Goal: Task Accomplishment & Management: Manage account settings

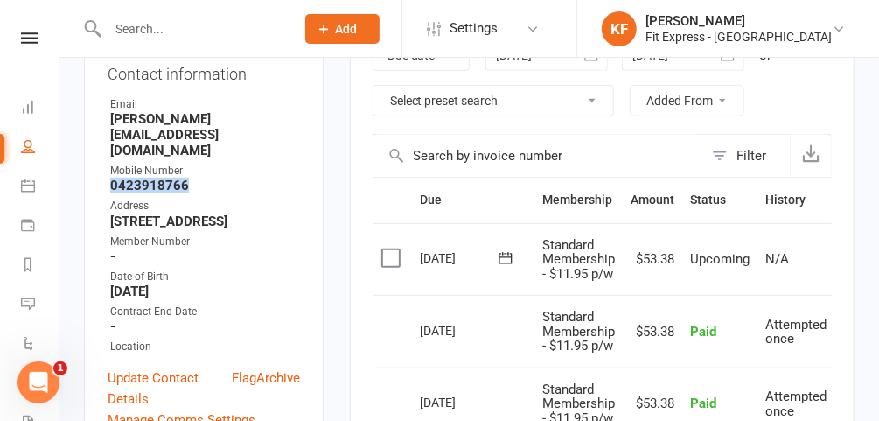
scroll to position [306, 0]
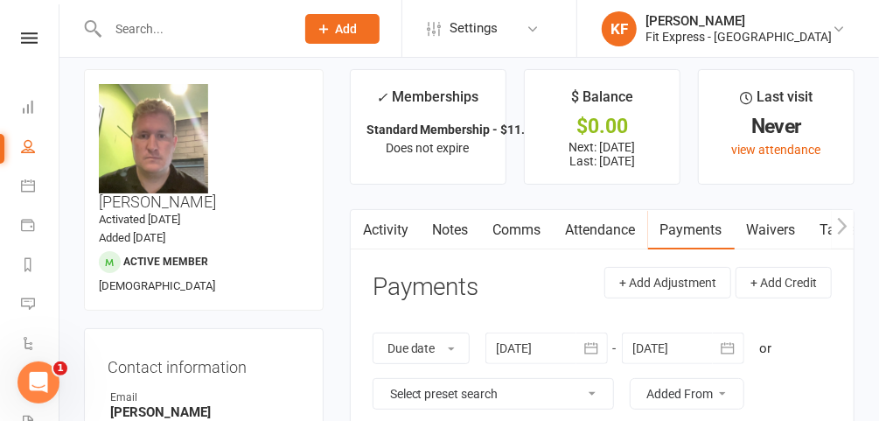
scroll to position [0, 0]
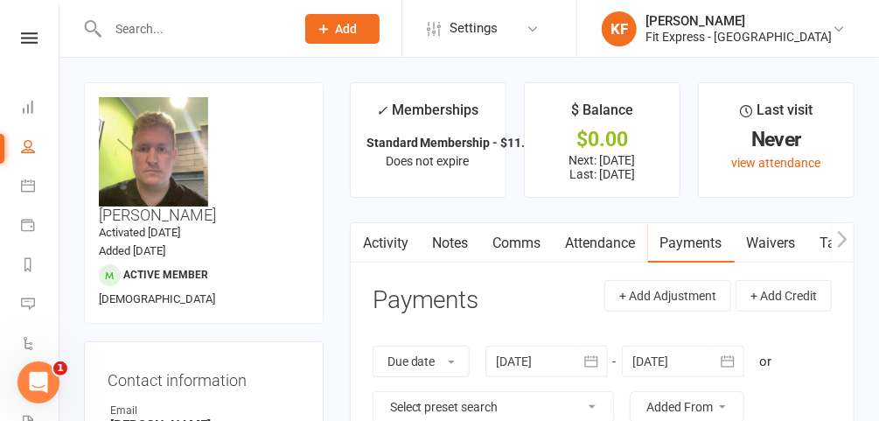
click at [21, 37] on icon at bounding box center [29, 37] width 17 height 11
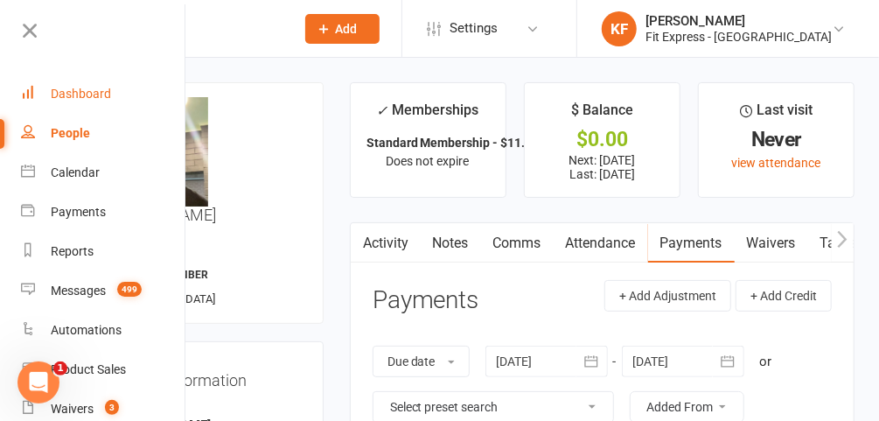
click at [58, 87] on div "Dashboard" at bounding box center [81, 94] width 60 height 14
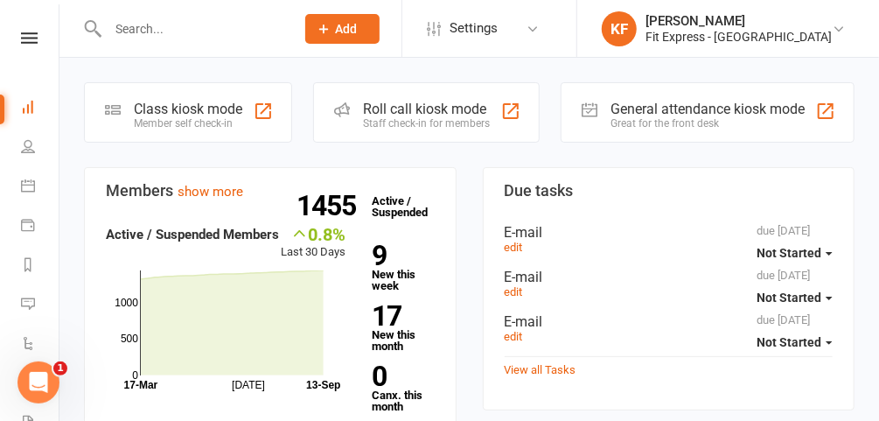
click at [24, 45] on div "Clubworx" at bounding box center [29, 60] width 59 height 57
click at [21, 36] on icon at bounding box center [29, 37] width 17 height 11
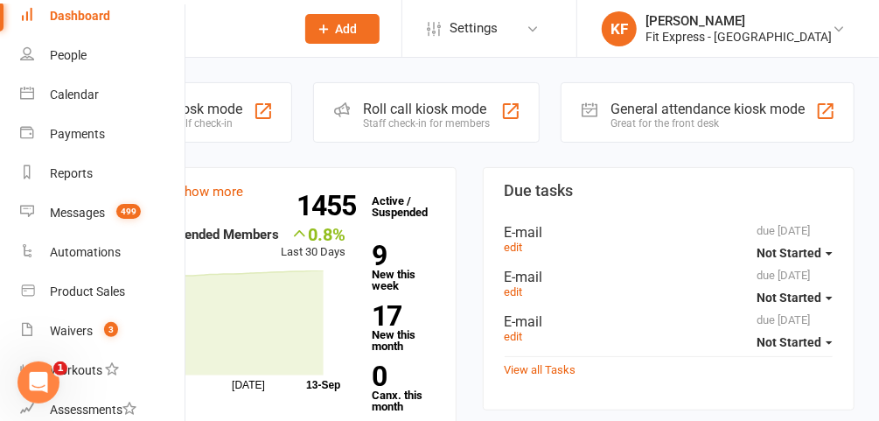
scroll to position [79, 1]
click at [91, 329] on div "Waivers" at bounding box center [71, 330] width 43 height 14
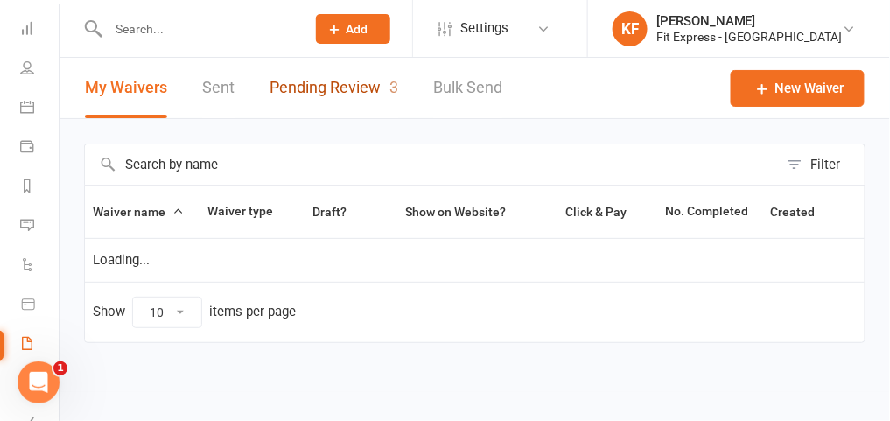
click at [315, 87] on link "Pending Review 3" at bounding box center [333, 88] width 129 height 60
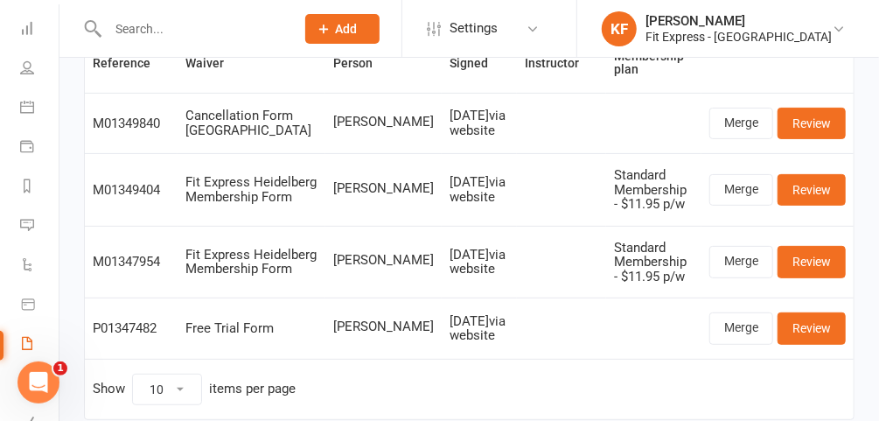
scroll to position [152, 0]
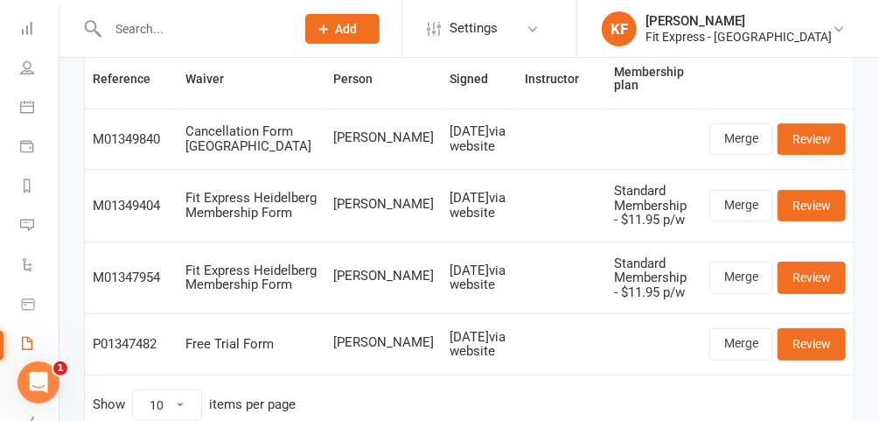
click at [442, 169] on td "Sep 12, 2025 via website" at bounding box center [480, 205] width 76 height 73
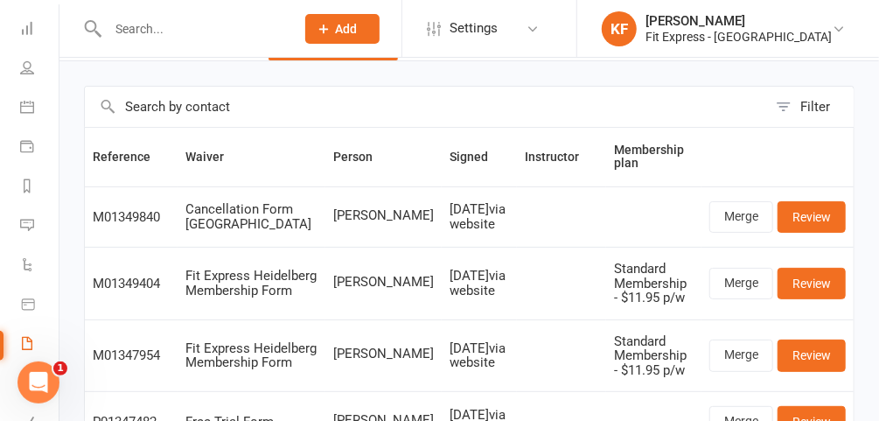
scroll to position [0, 0]
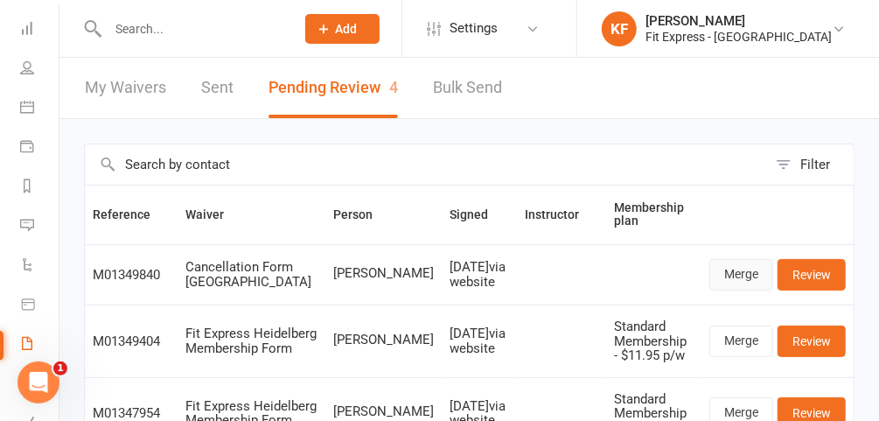
click at [732, 269] on link "Merge" at bounding box center [742, 274] width 64 height 31
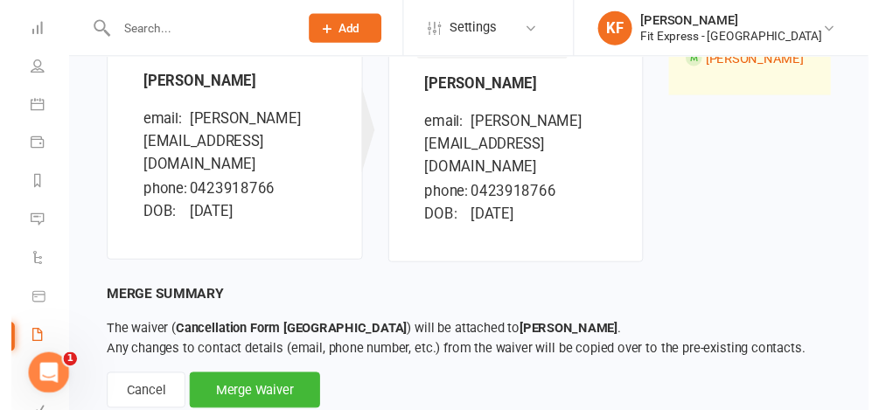
scroll to position [266, 0]
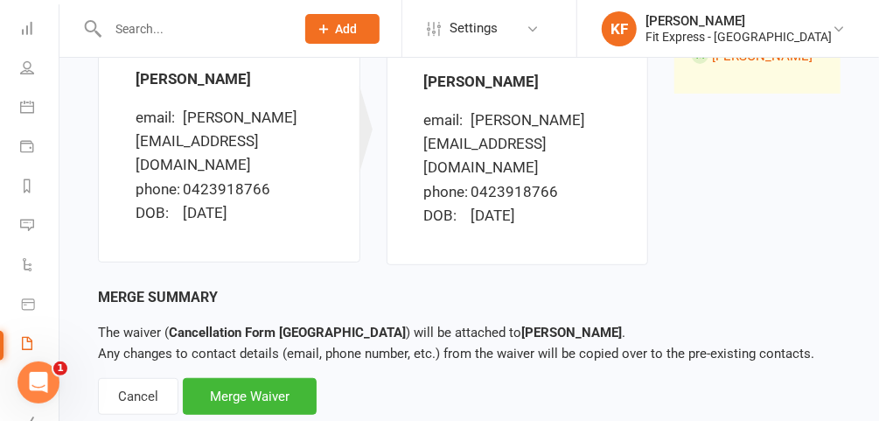
click at [269, 378] on div "Merge Waiver" at bounding box center [250, 396] width 134 height 37
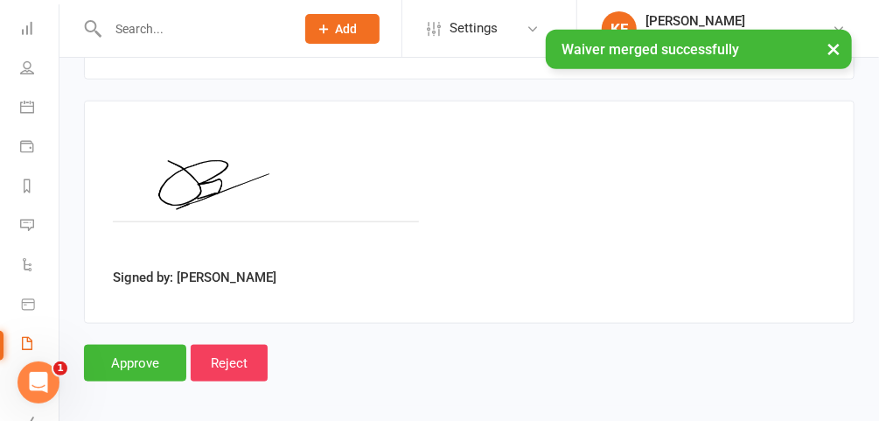
scroll to position [739, 0]
click at [137, 358] on input "Approve" at bounding box center [135, 364] width 102 height 37
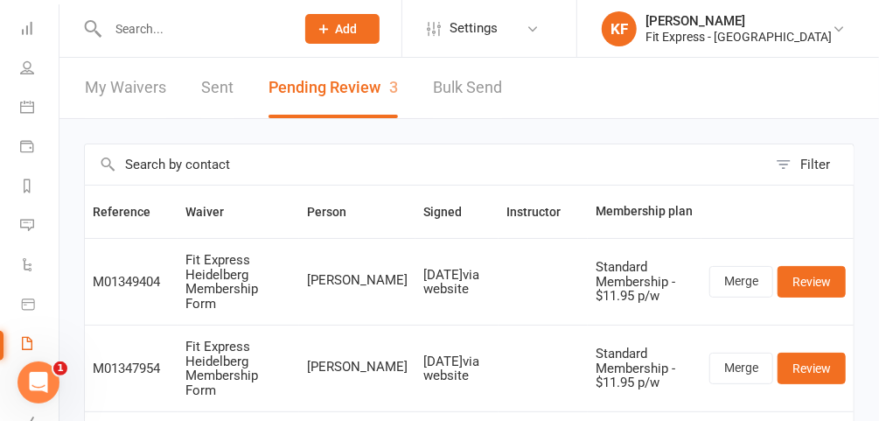
click at [837, 29] on icon at bounding box center [839, 29] width 14 height 14
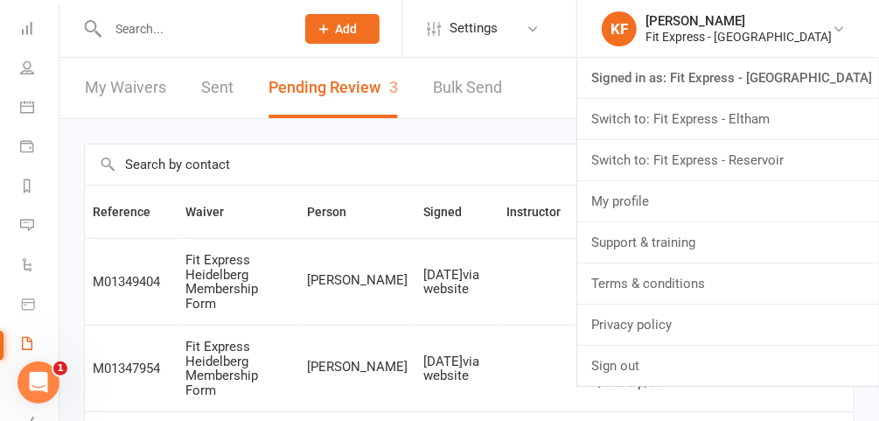
click at [766, 158] on link "Switch to: Fit Express - Reservoir" at bounding box center [728, 160] width 302 height 40
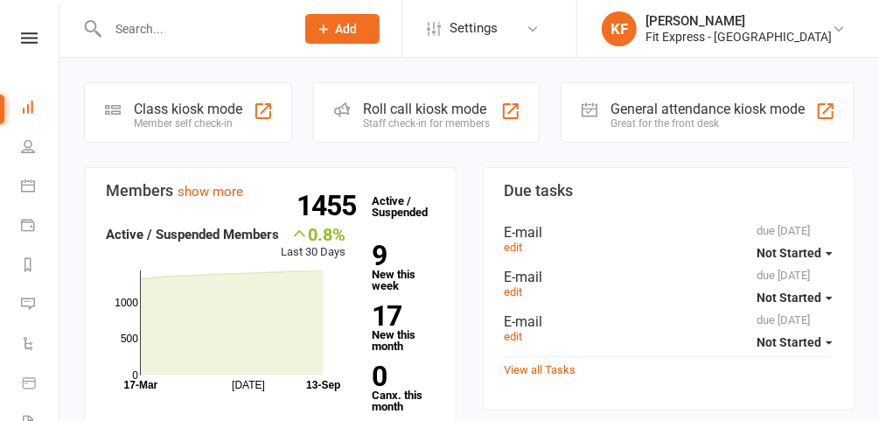
click at [23, 37] on icon at bounding box center [29, 37] width 17 height 11
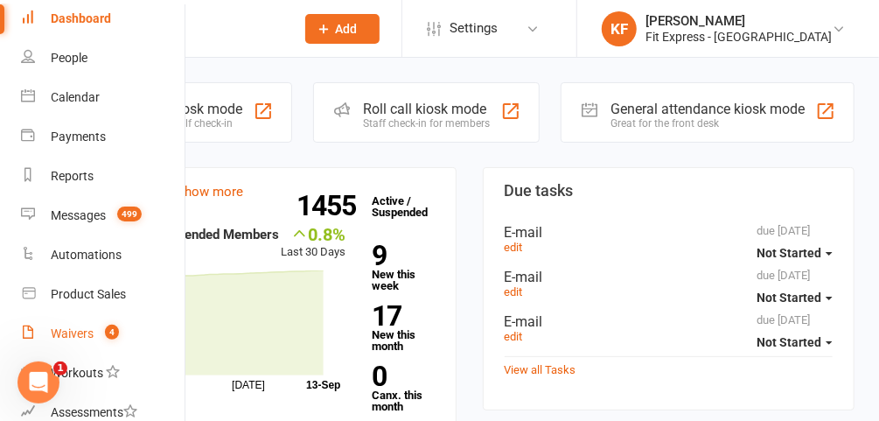
click at [87, 338] on div "Waivers" at bounding box center [72, 333] width 43 height 14
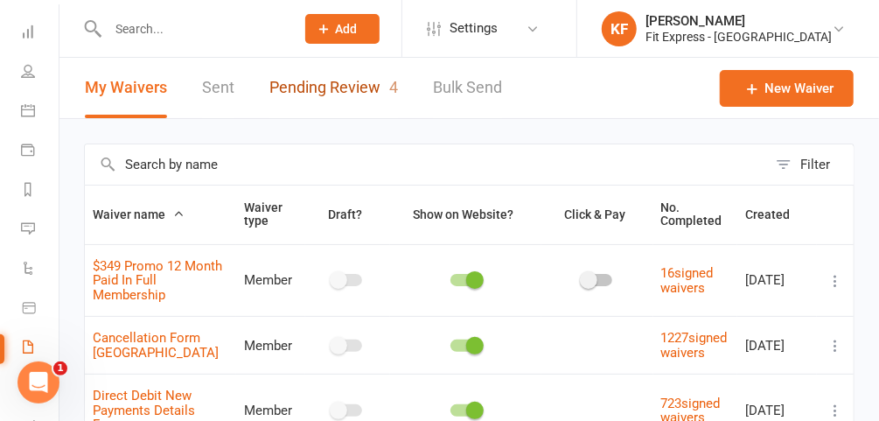
click at [356, 88] on link "Pending Review 4" at bounding box center [333, 88] width 129 height 60
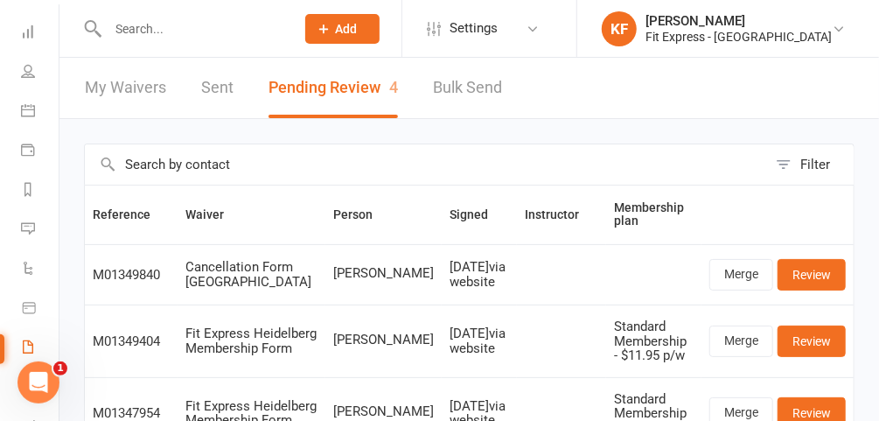
click at [225, 24] on input "text" at bounding box center [192, 29] width 180 height 24
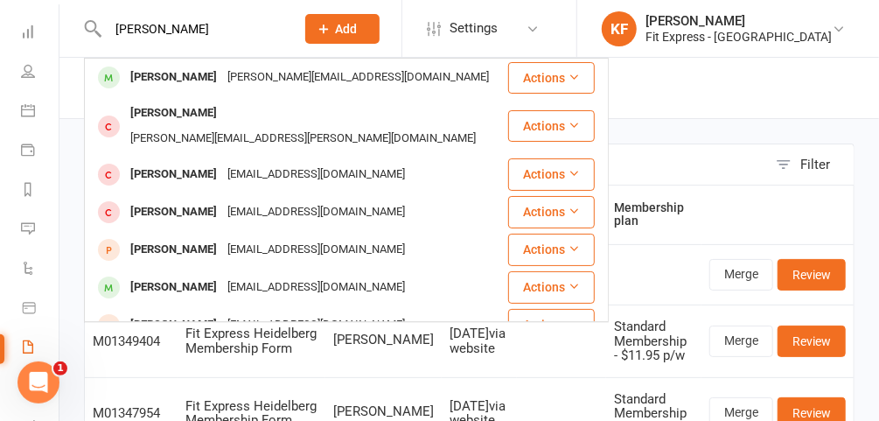
type input "jacob bolzo"
click at [192, 73] on div "Jacob Bolzonello" at bounding box center [173, 77] width 97 height 25
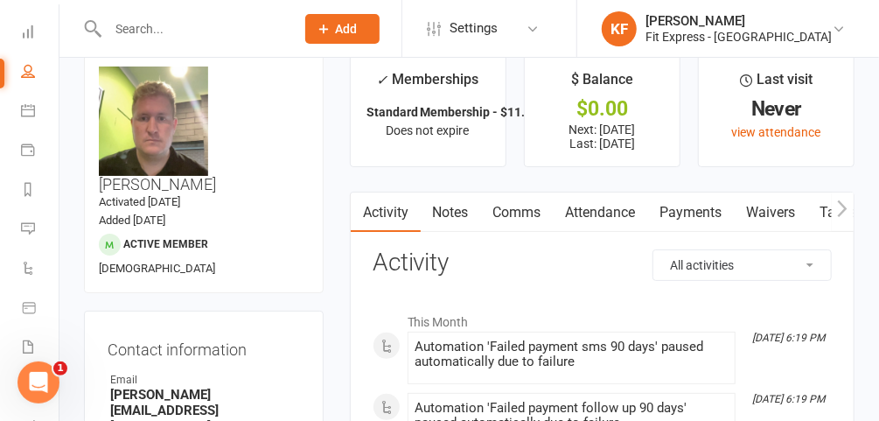
scroll to position [30, 0]
click at [671, 205] on link "Payments" at bounding box center [691, 213] width 87 height 40
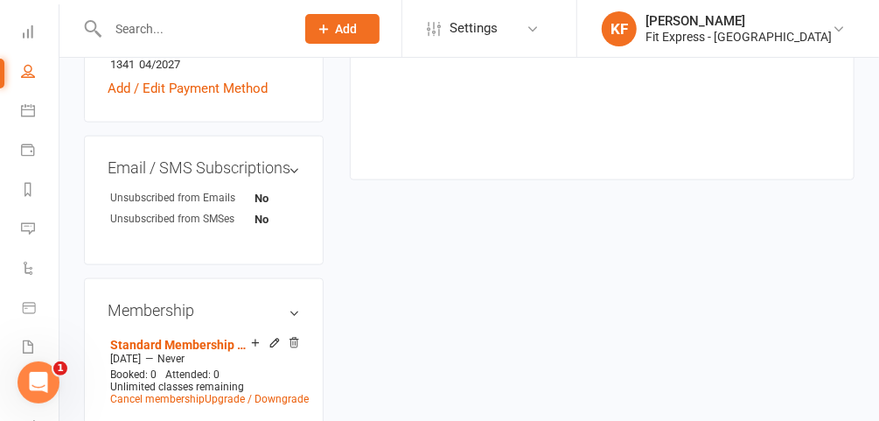
scroll to position [800, 0]
click at [291, 336] on icon at bounding box center [294, 342] width 12 height 12
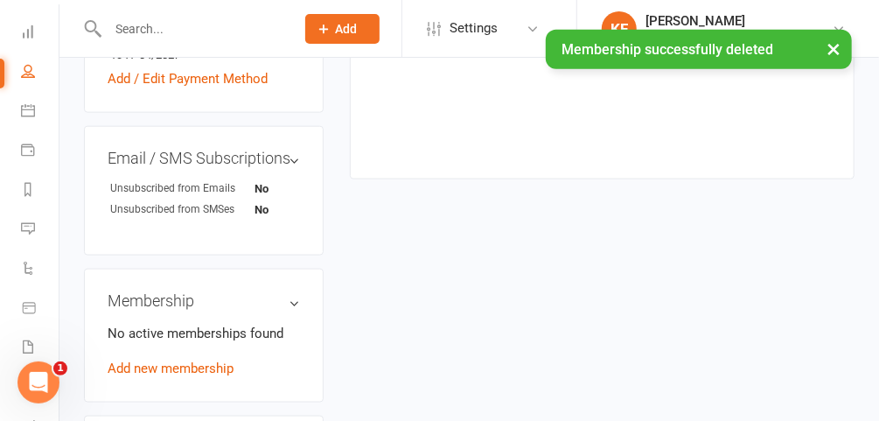
scroll to position [791, 0]
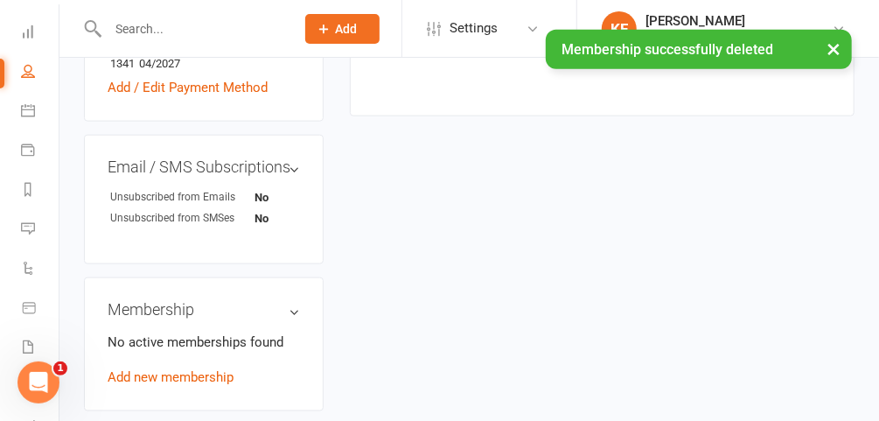
click at [192, 369] on link "Add new membership" at bounding box center [171, 377] width 126 height 16
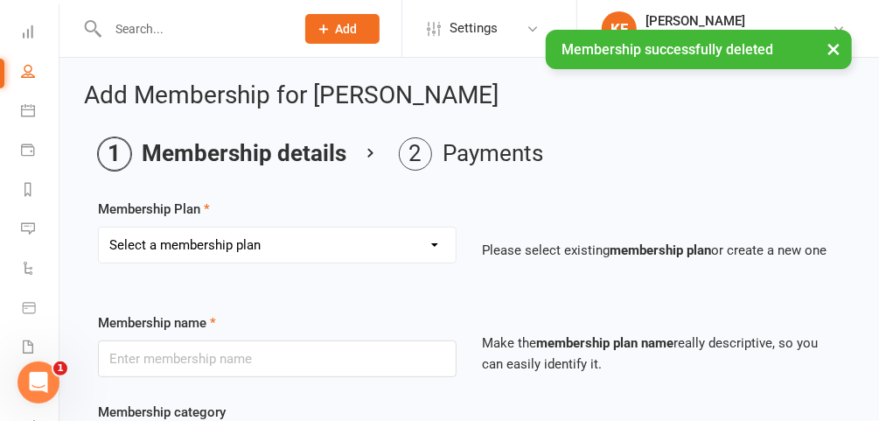
click at [364, 243] on select "Select a membership plan Create new Membership Plan Standard Membership 8.50pw …" at bounding box center [277, 244] width 357 height 35
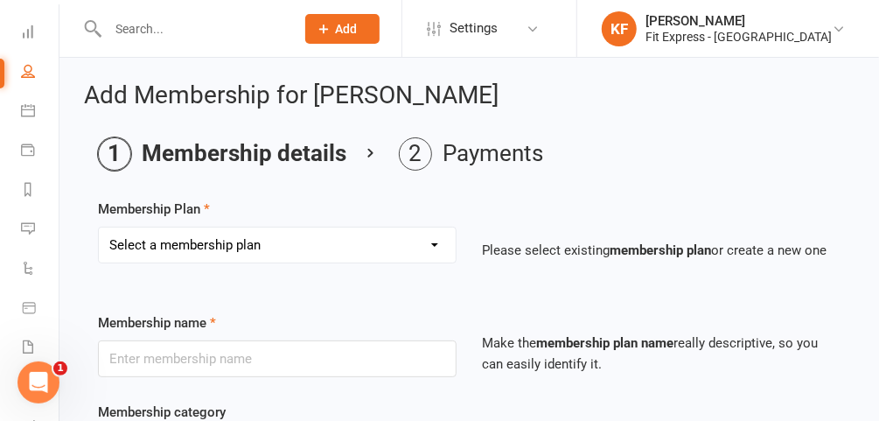
select select "25"
click at [99, 227] on select "Select a membership plan Create new Membership Plan Standard Membership 8.50pw …" at bounding box center [277, 244] width 357 height 35
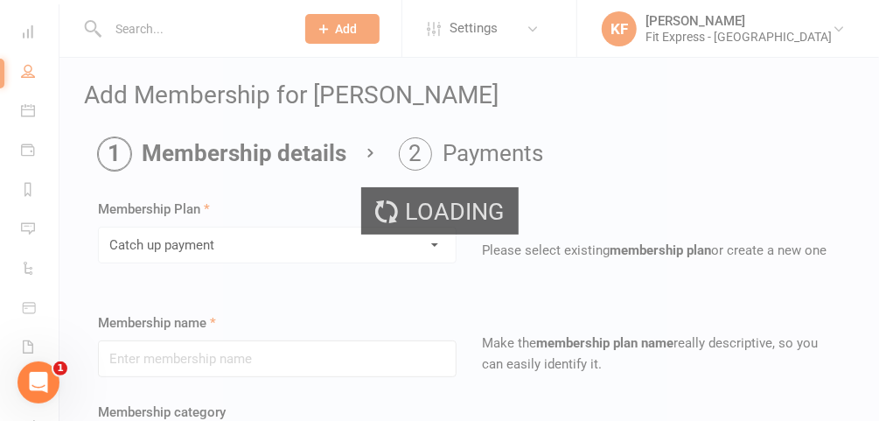
type input "Catch up payment"
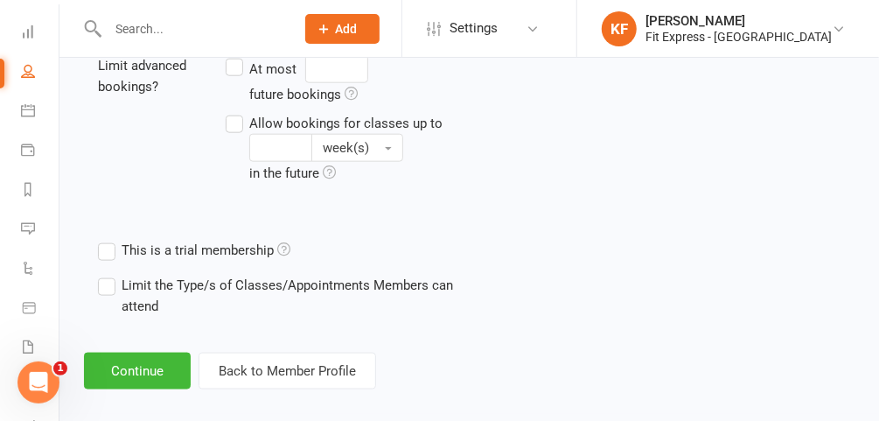
scroll to position [771, 0]
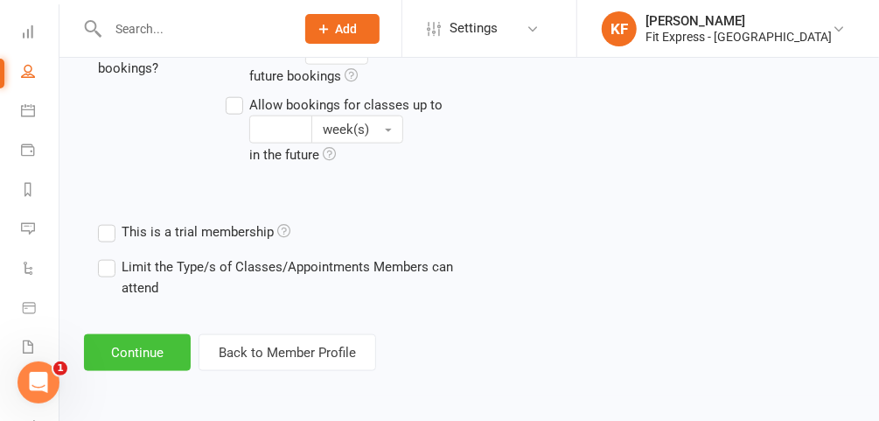
click at [123, 358] on button "Continue" at bounding box center [137, 352] width 107 height 37
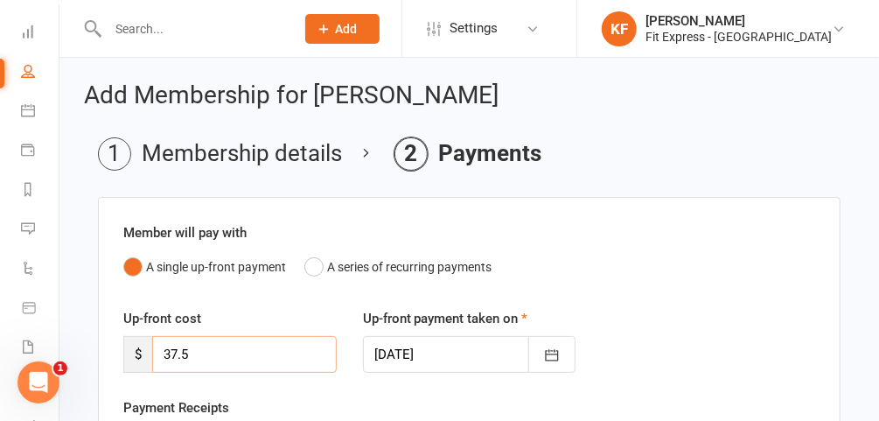
click at [241, 348] on input "37.5" at bounding box center [244, 354] width 185 height 37
type input "3"
type input "96"
click at [540, 355] on button "button" at bounding box center [551, 354] width 47 height 37
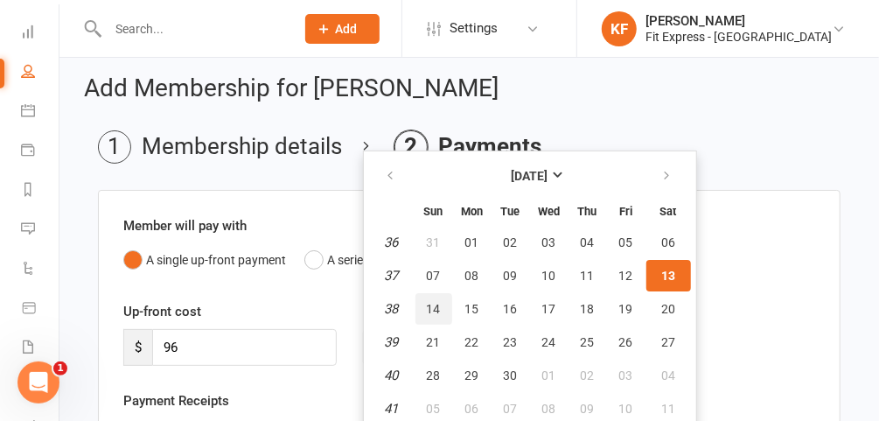
click at [423, 311] on button "14" at bounding box center [434, 308] width 37 height 31
type input "14 Sep 2025"
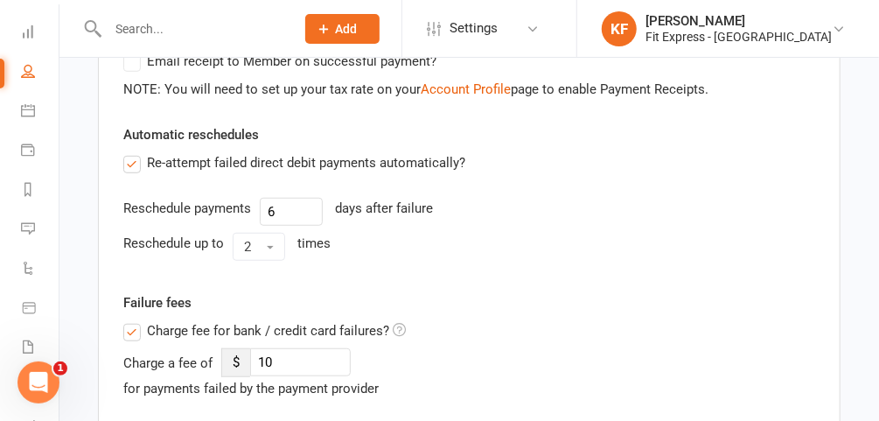
scroll to position [382, 0]
click at [129, 327] on label "Charge fee for bank / credit card failures?" at bounding box center [264, 329] width 283 height 21
click at [129, 319] on input "Charge fee for bank / credit card failures?" at bounding box center [264, 319] width 283 height 0
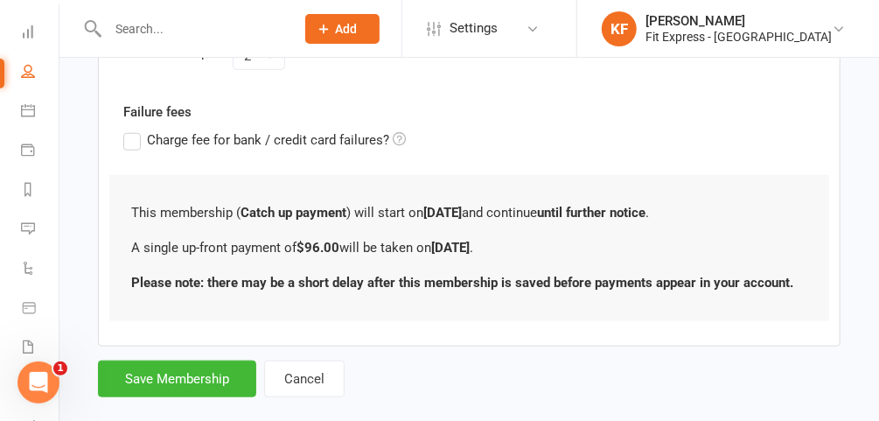
scroll to position [598, 0]
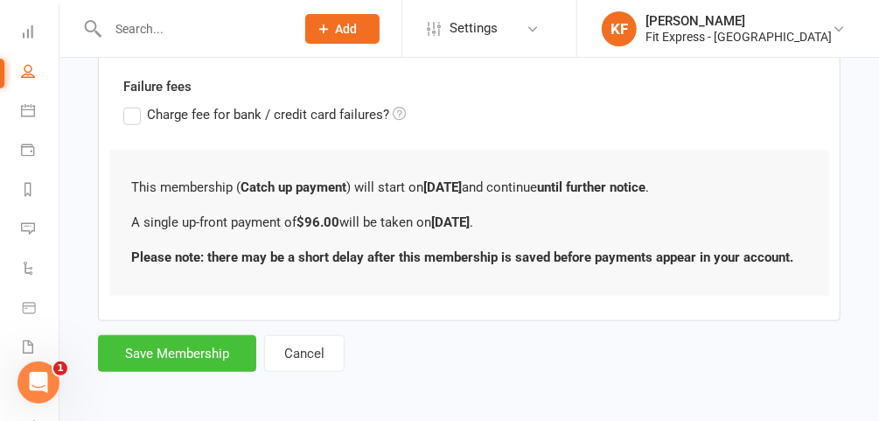
click at [182, 350] on button "Save Membership" at bounding box center [177, 353] width 158 height 37
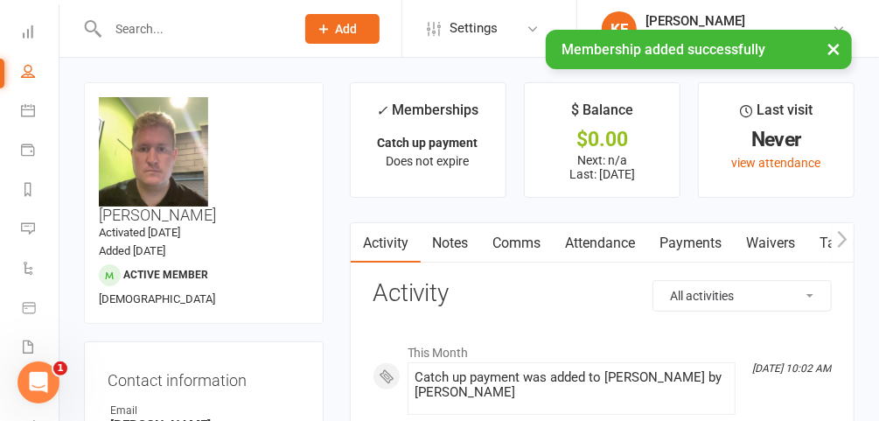
click at [451, 242] on link "Notes" at bounding box center [451, 243] width 60 height 40
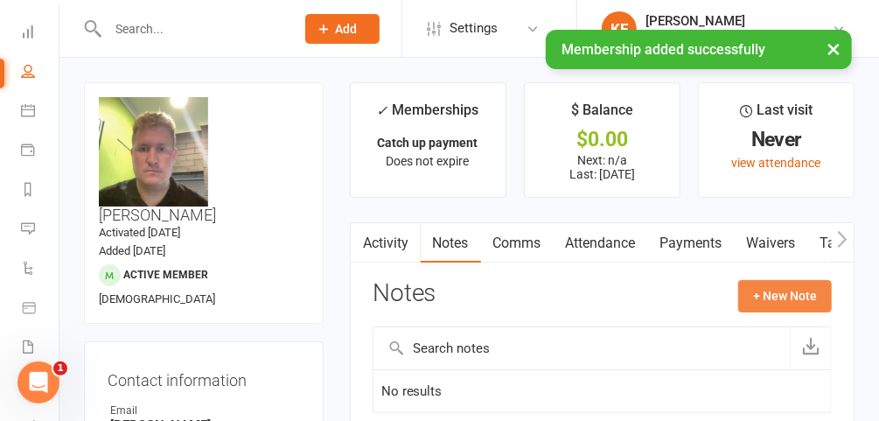
click at [764, 297] on button "+ New Note" at bounding box center [785, 295] width 94 height 31
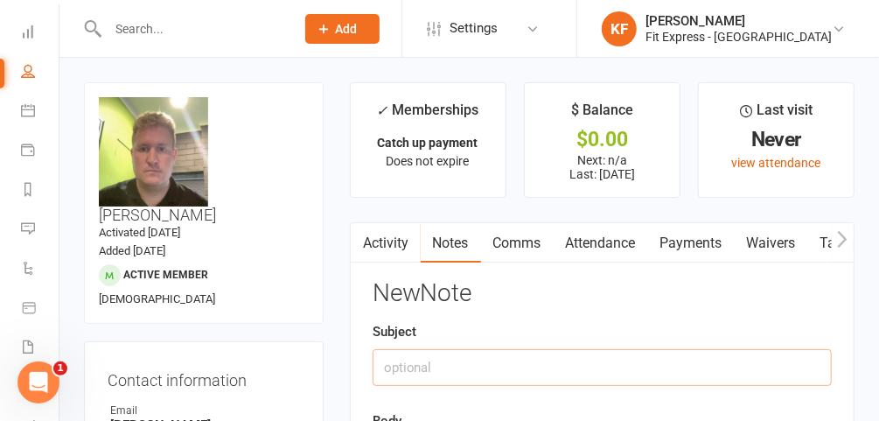
click at [611, 364] on input "text" at bounding box center [602, 367] width 459 height 37
type input "Fees owed to cancel."
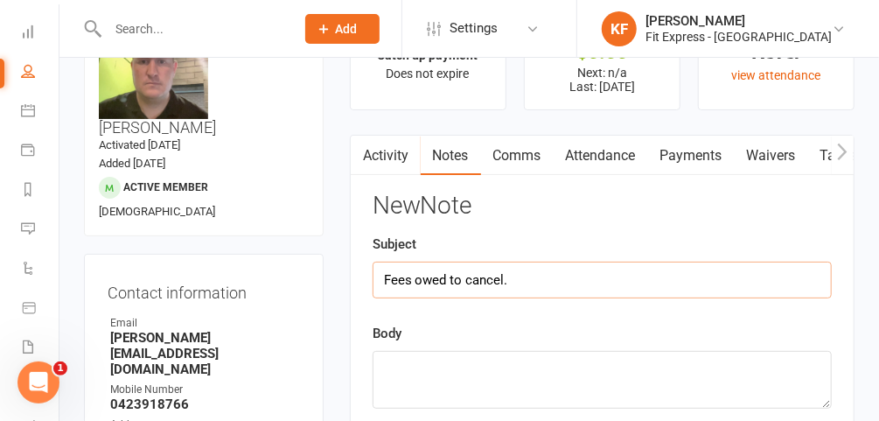
scroll to position [87, 0]
click at [611, 366] on textarea at bounding box center [602, 380] width 459 height 58
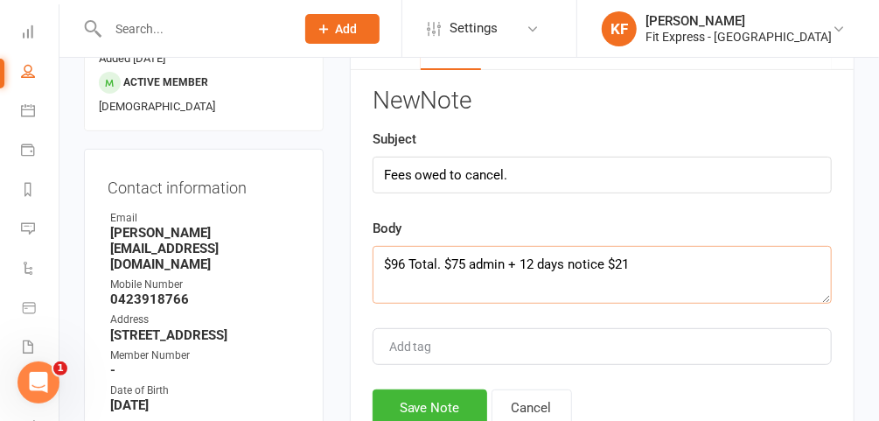
scroll to position [200, 0]
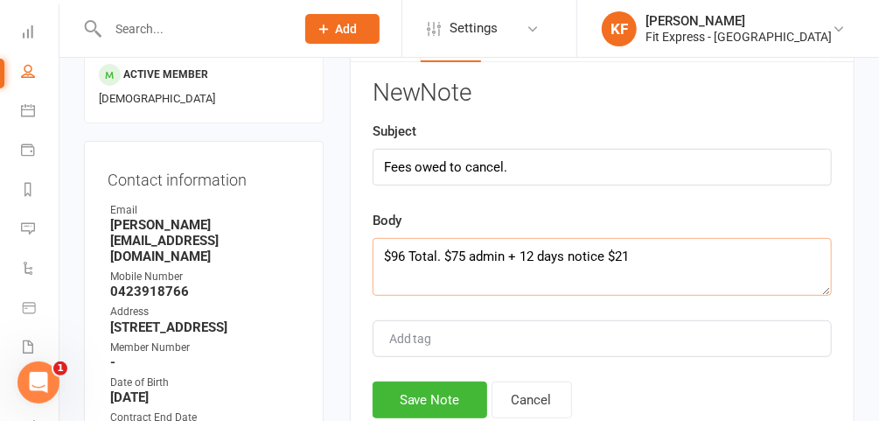
type textarea "$96 Total. $75 admin + 12 days notice $21"
click at [452, 402] on button "Save Note" at bounding box center [430, 399] width 115 height 37
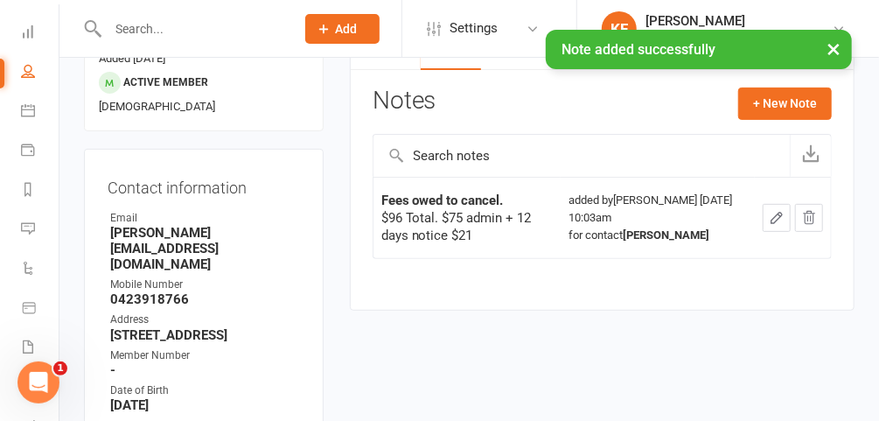
scroll to position [179, 0]
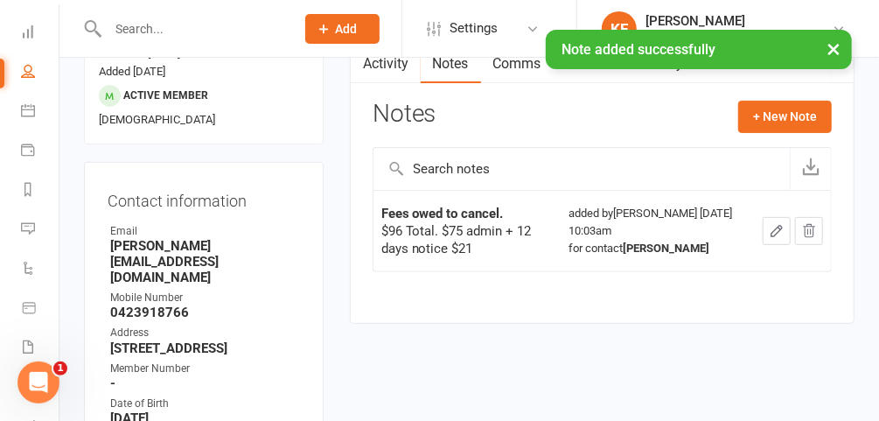
drag, startPoint x: 535, startPoint y: 308, endPoint x: 490, endPoint y: 296, distance: 46.3
click at [490, 296] on div "Activity Notes Comms Attendance Payments Waivers Tasks Automations Credit balan…" at bounding box center [602, 183] width 505 height 281
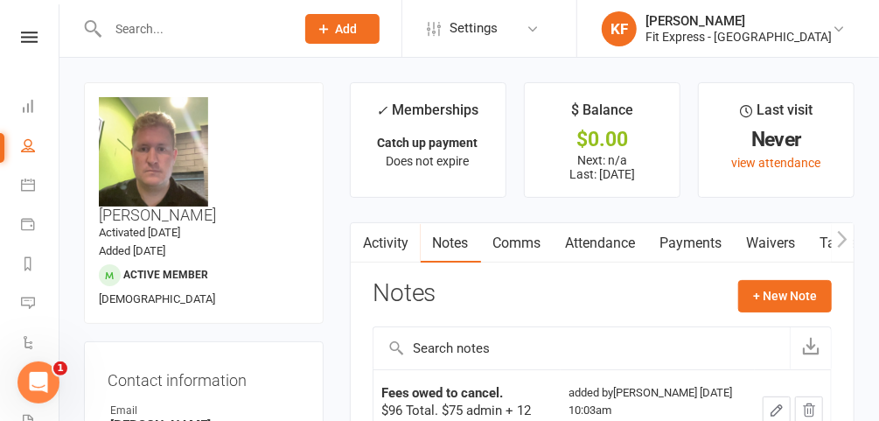
scroll to position [0, 0]
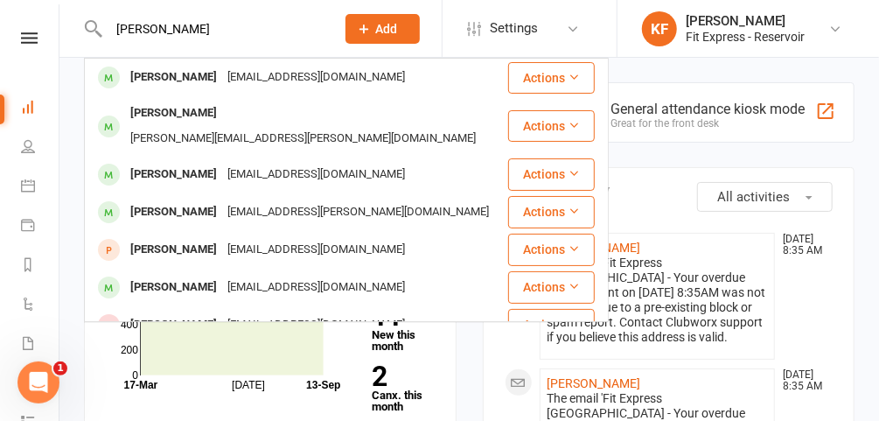
type input "mark heeney"
click at [185, 80] on div "Mark Heeney" at bounding box center [173, 77] width 97 height 25
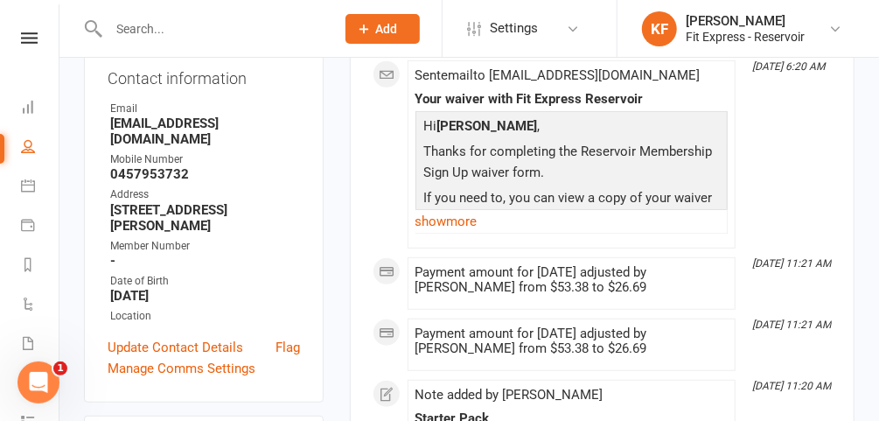
scroll to position [304, 0]
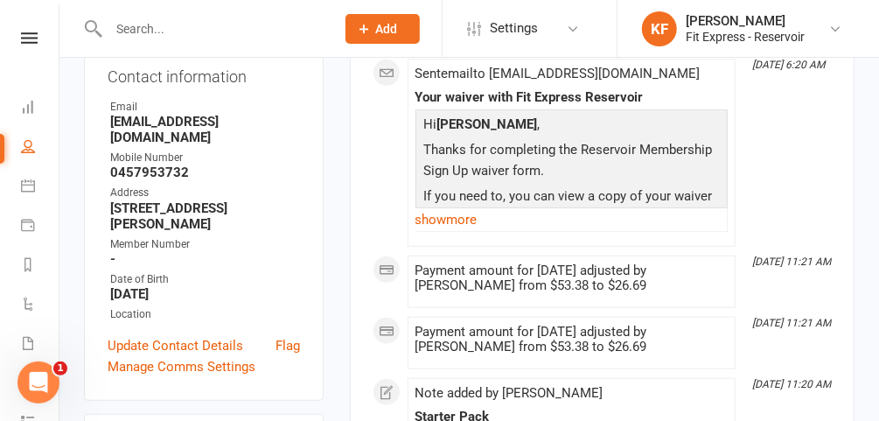
click at [171, 335] on link "Update Contact Details" at bounding box center [176, 345] width 136 height 21
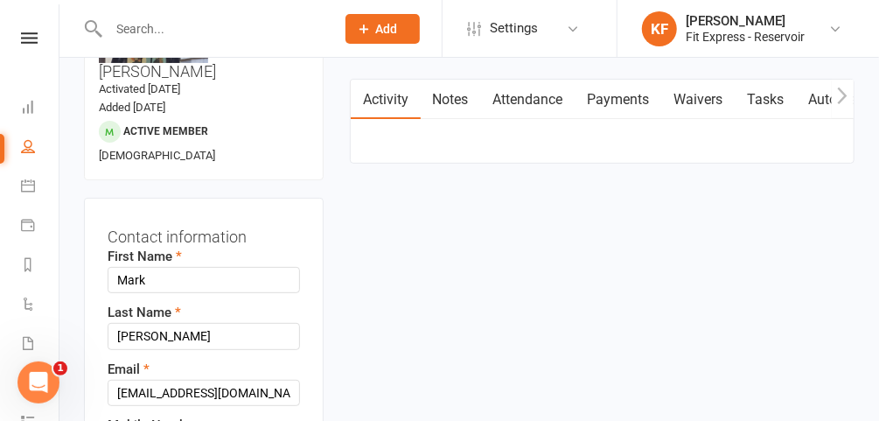
scroll to position [143, 0]
click at [169, 381] on input "markheeny@gmail.com" at bounding box center [204, 394] width 192 height 26
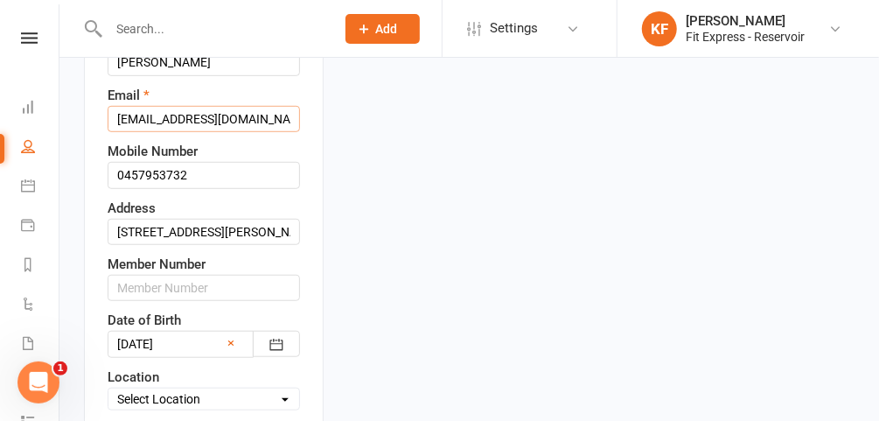
scroll to position [417, 0]
type input "markheeney@gmail.com"
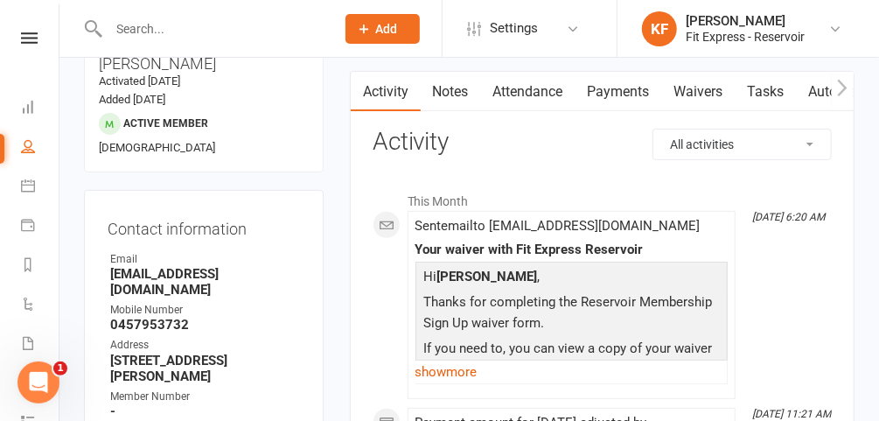
scroll to position [147, 0]
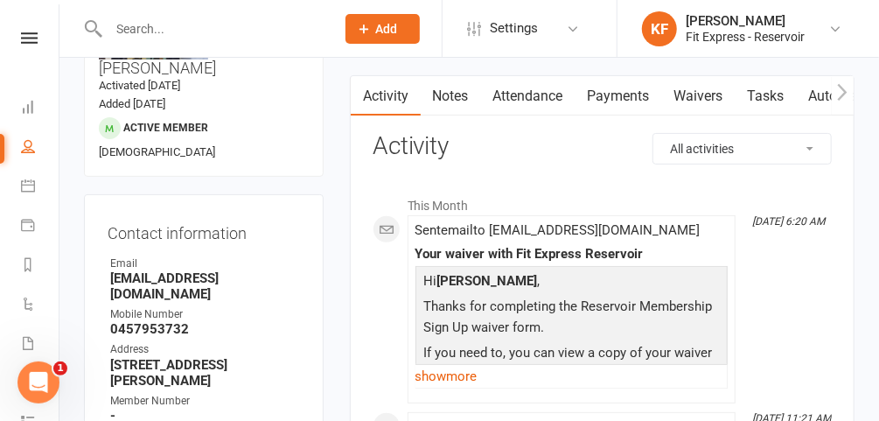
click at [698, 100] on link "Waivers" at bounding box center [698, 96] width 73 height 40
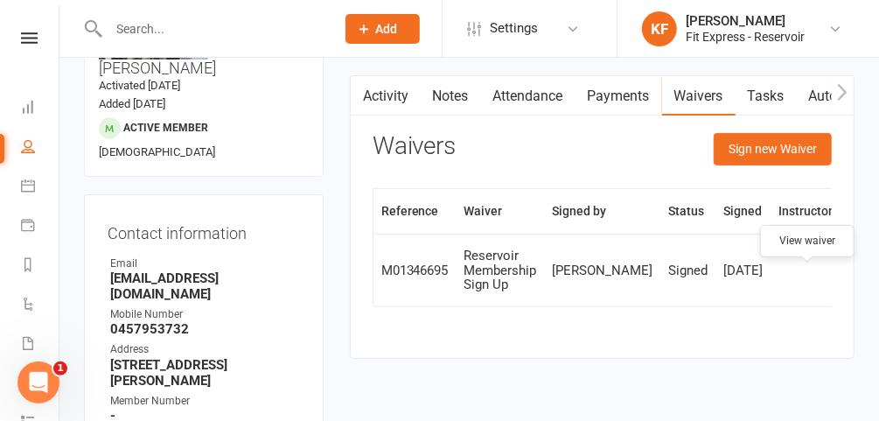
scroll to position [0, 29]
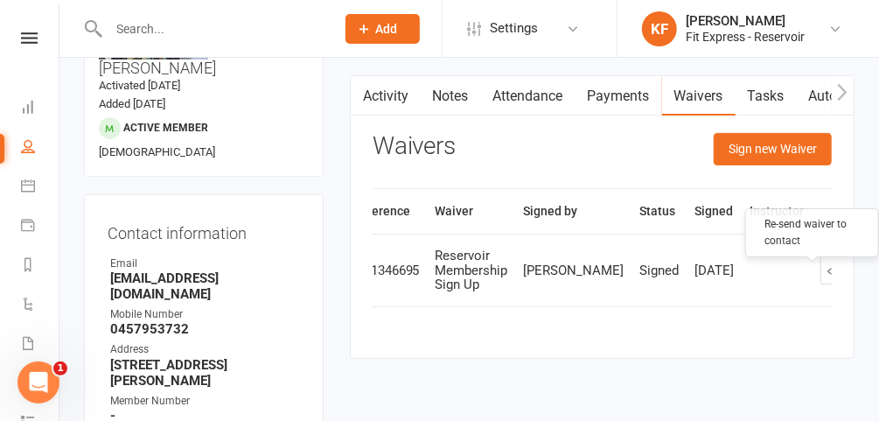
click at [859, 278] on icon "button" at bounding box center [867, 270] width 16 height 16
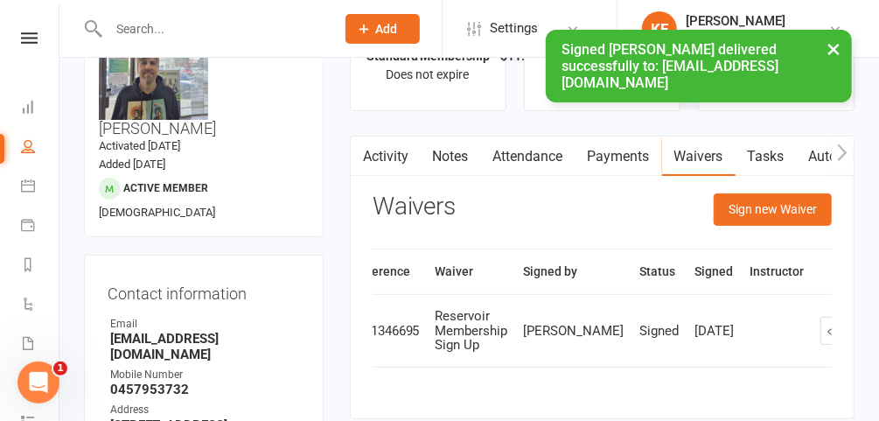
scroll to position [0, 0]
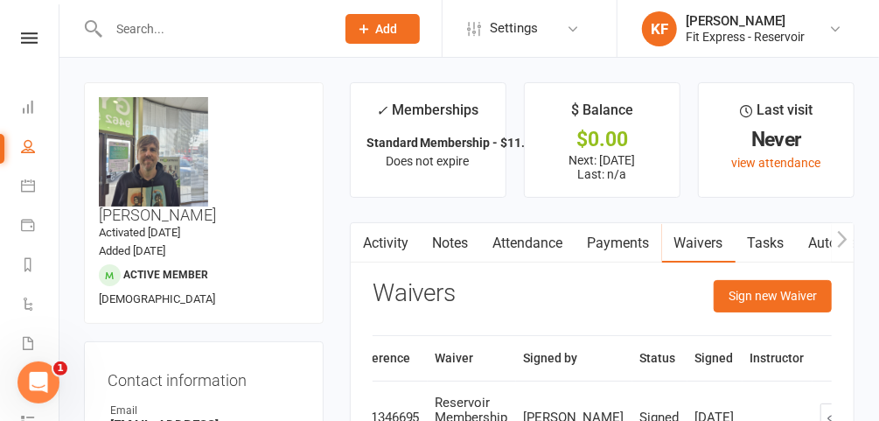
click at [834, 29] on icon at bounding box center [835, 29] width 14 height 14
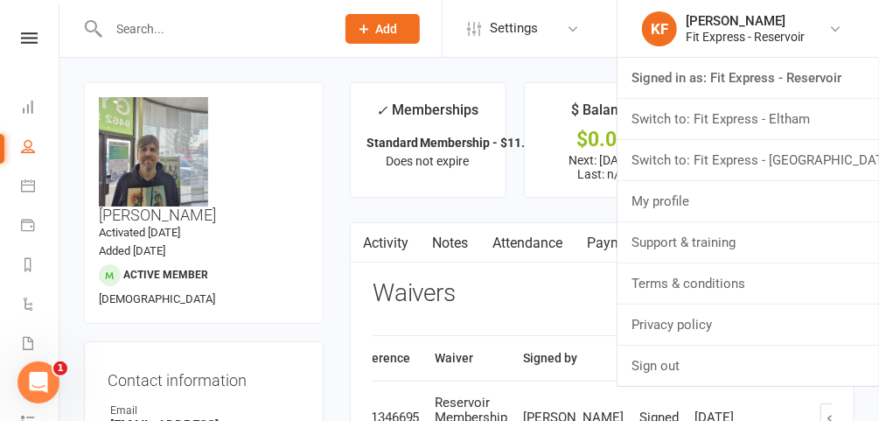
click at [780, 122] on link "Switch to: Fit Express - Eltham" at bounding box center [749, 119] width 262 height 40
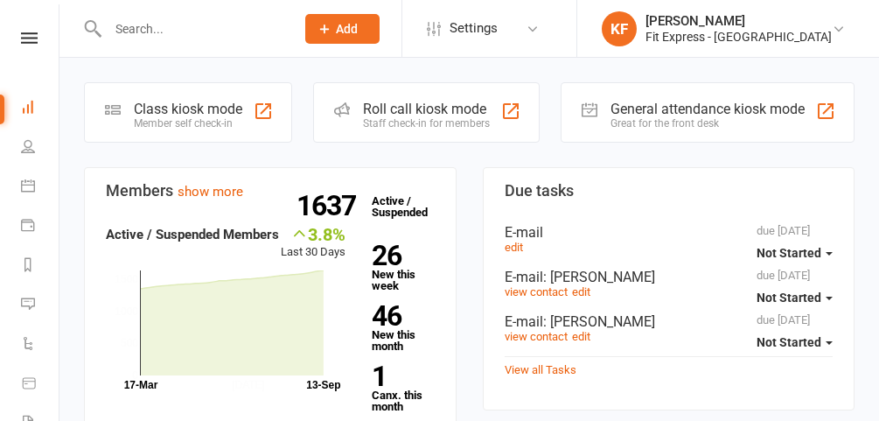
click at [835, 31] on icon at bounding box center [839, 29] width 14 height 14
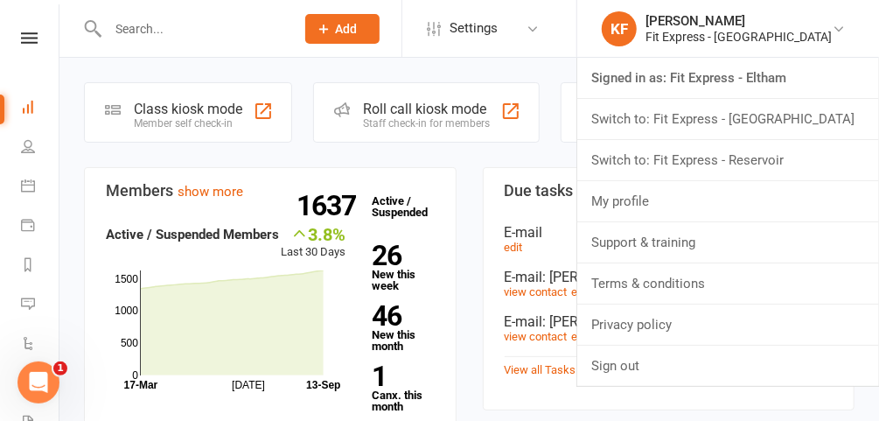
click at [790, 115] on link "Switch to: Fit Express - Heidelberg" at bounding box center [728, 119] width 302 height 40
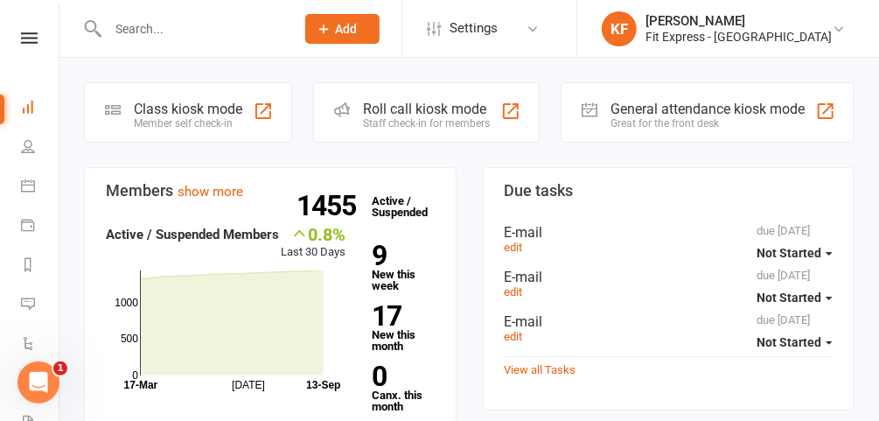
click at [31, 39] on icon at bounding box center [29, 37] width 17 height 11
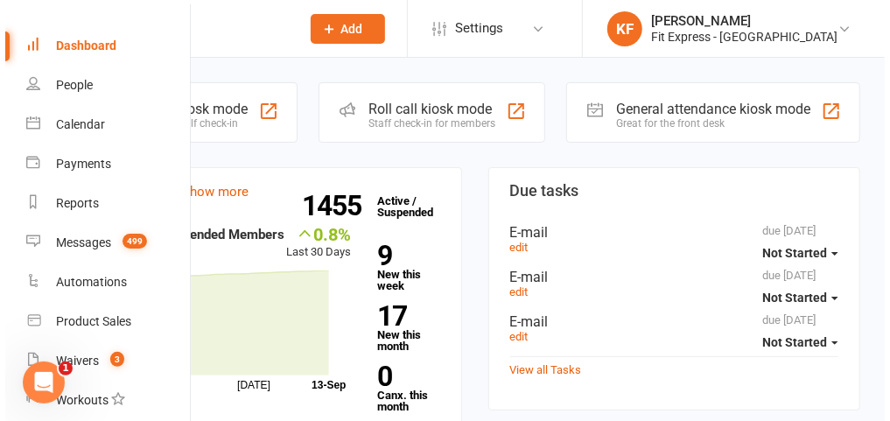
scroll to position [47, 0]
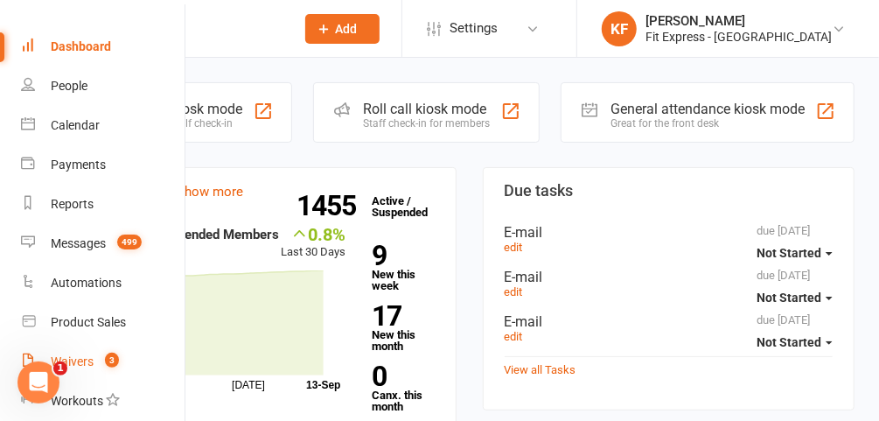
click at [90, 350] on link "Waivers 3" at bounding box center [103, 361] width 165 height 39
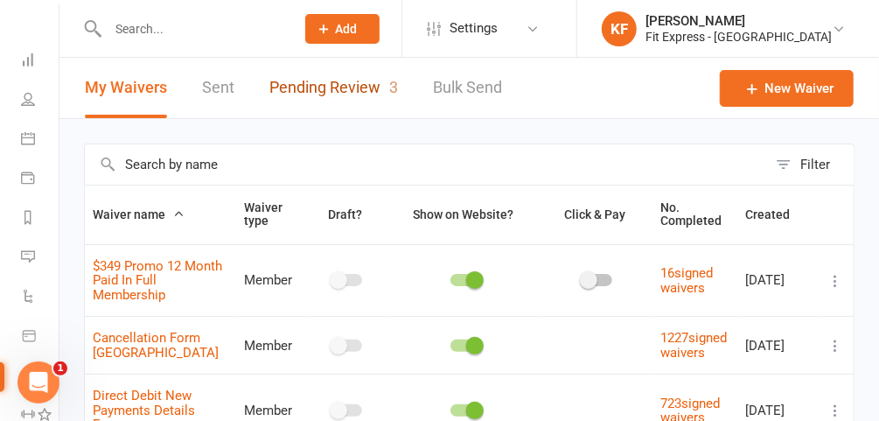
click at [302, 92] on link "Pending Review 3" at bounding box center [333, 88] width 129 height 60
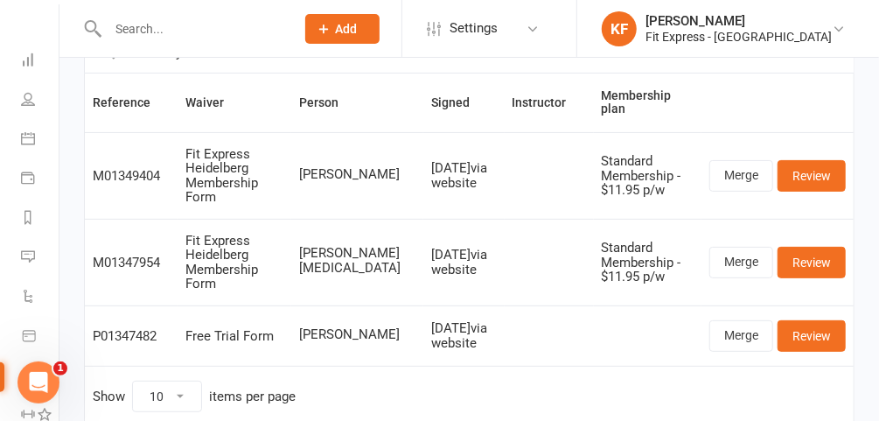
scroll to position [105, 0]
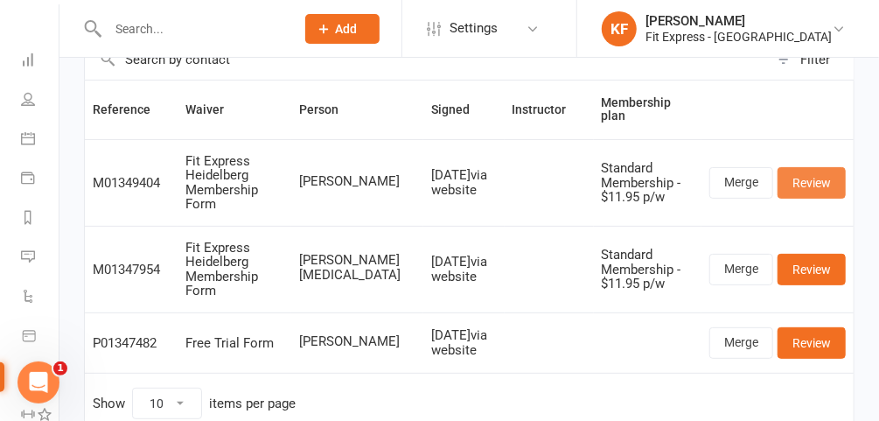
click at [805, 167] on link "Review" at bounding box center [812, 182] width 68 height 31
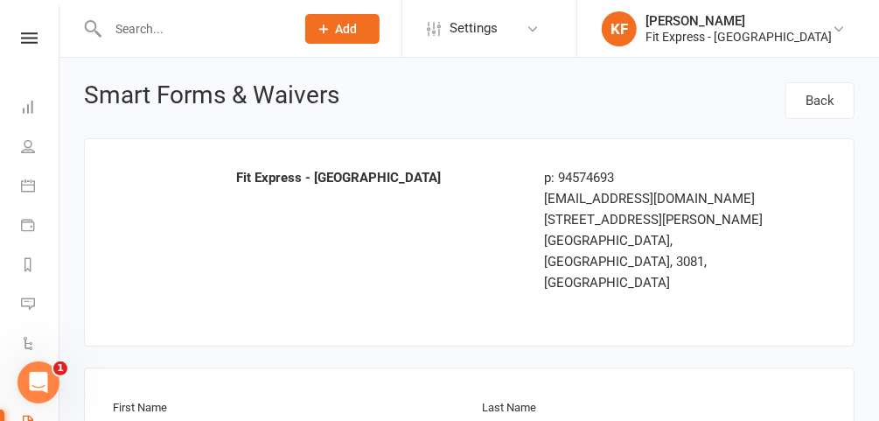
click at [22, 38] on icon at bounding box center [29, 37] width 17 height 11
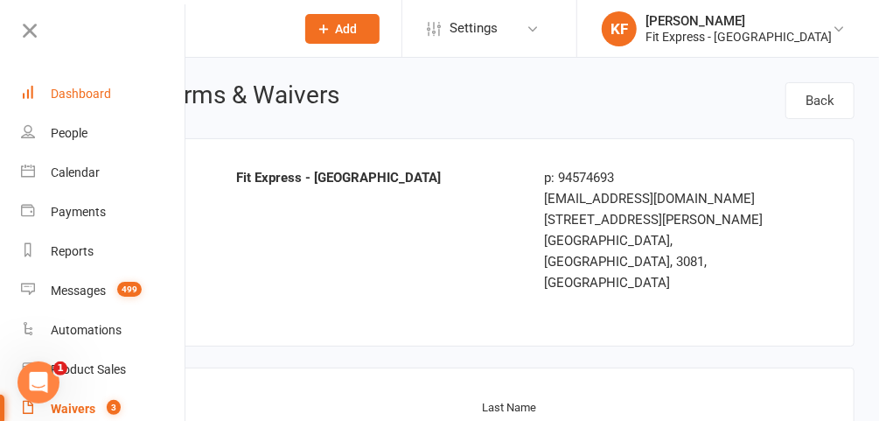
click at [66, 87] on div "Dashboard" at bounding box center [81, 94] width 60 height 14
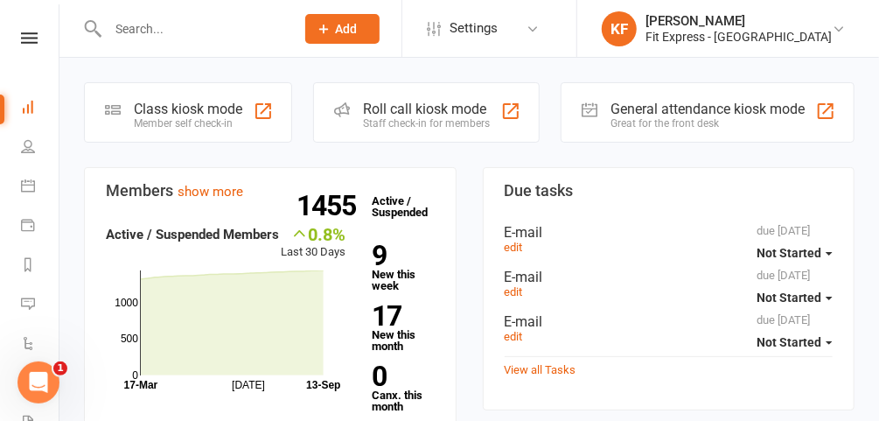
click at [32, 39] on link at bounding box center [29, 37] width 62 height 11
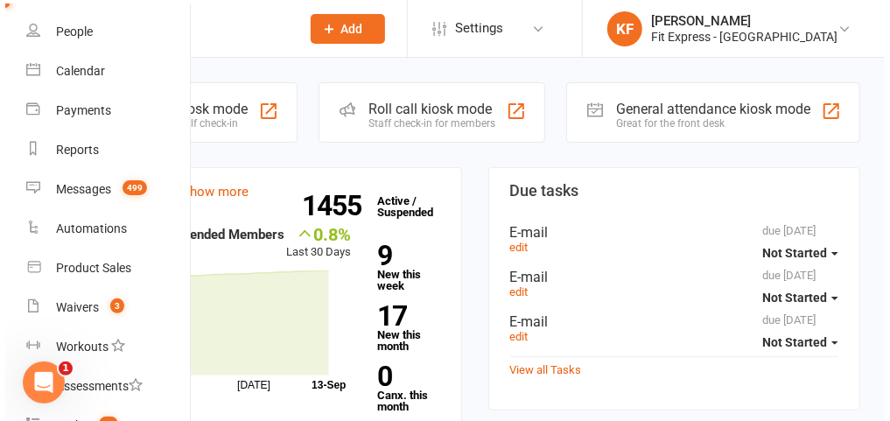
scroll to position [101, 0]
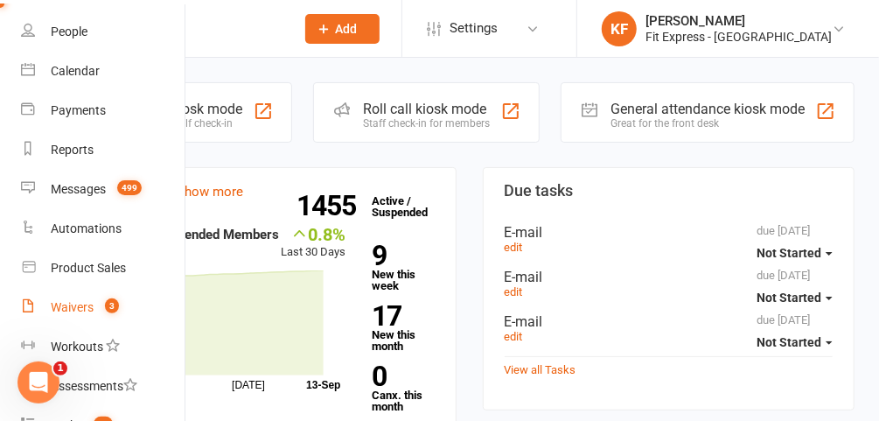
click at [81, 300] on div "Waivers" at bounding box center [72, 307] width 43 height 14
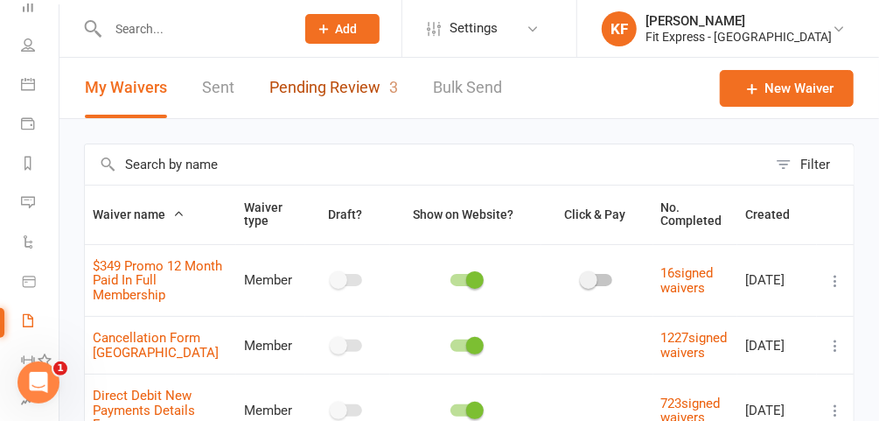
click at [293, 94] on link "Pending Review 3" at bounding box center [333, 88] width 129 height 60
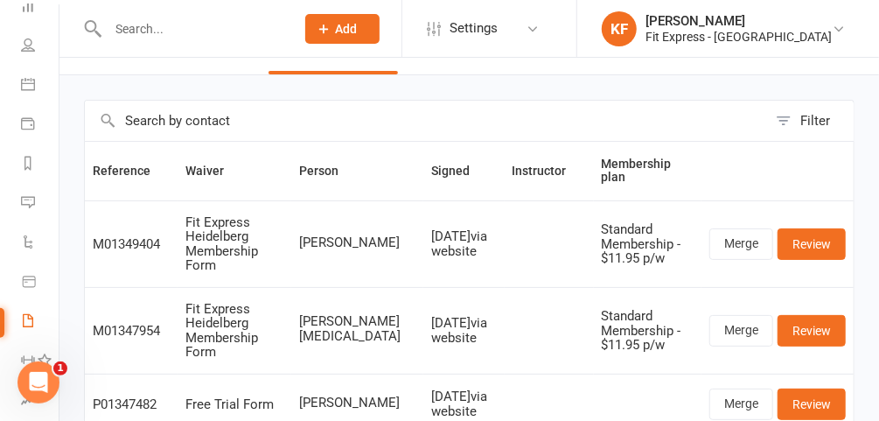
scroll to position [53, 0]
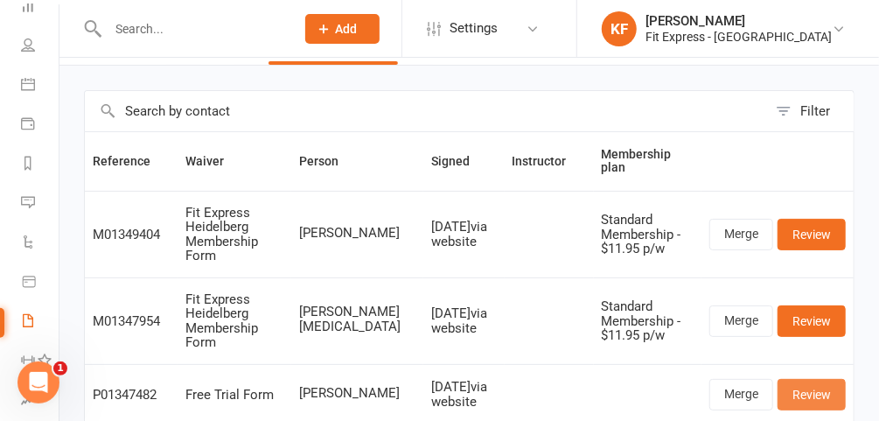
click at [806, 379] on link "Review" at bounding box center [812, 394] width 68 height 31
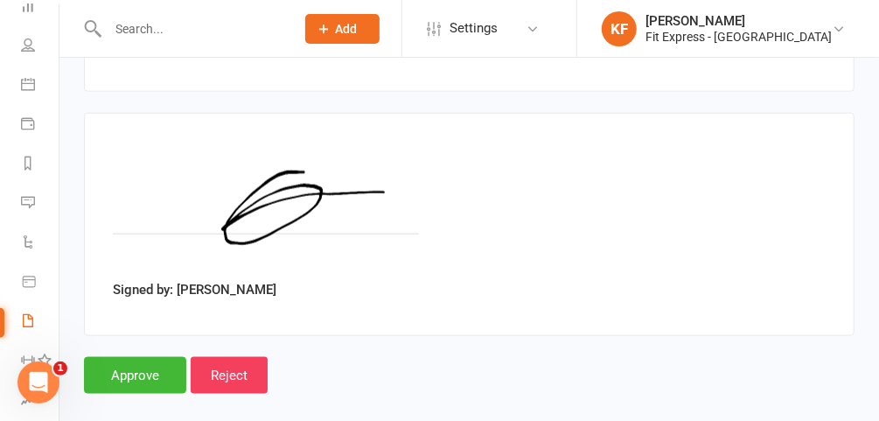
scroll to position [855, 0]
click at [142, 365] on input "Approve" at bounding box center [135, 374] width 102 height 37
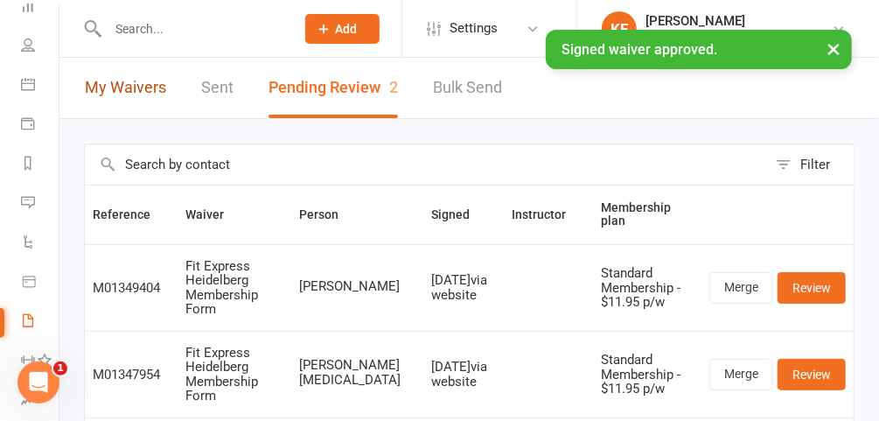
click at [143, 85] on link "My Waivers" at bounding box center [125, 88] width 81 height 60
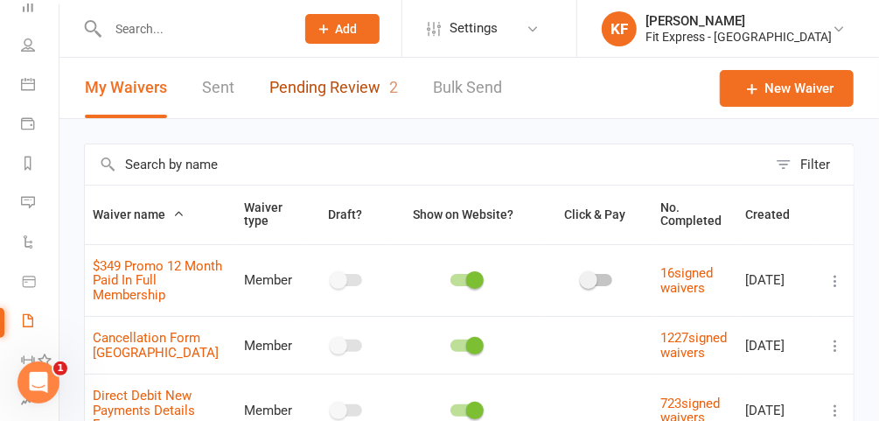
click at [310, 94] on link "Pending Review 2" at bounding box center [333, 88] width 129 height 60
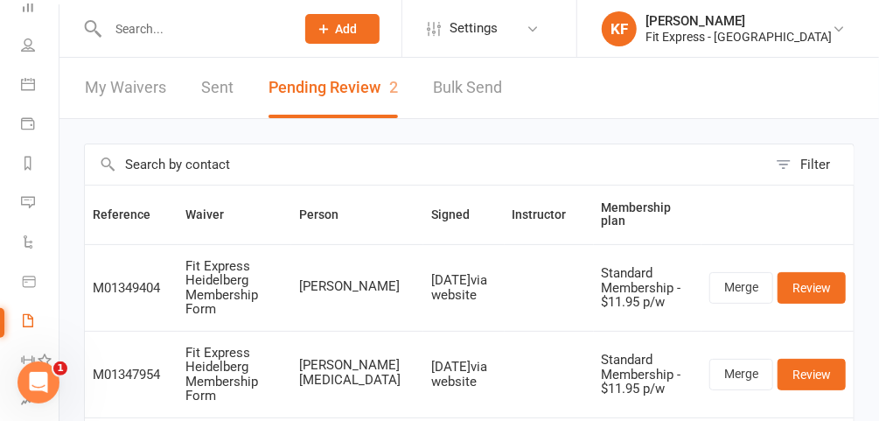
click at [187, 31] on input "text" at bounding box center [192, 29] width 180 height 24
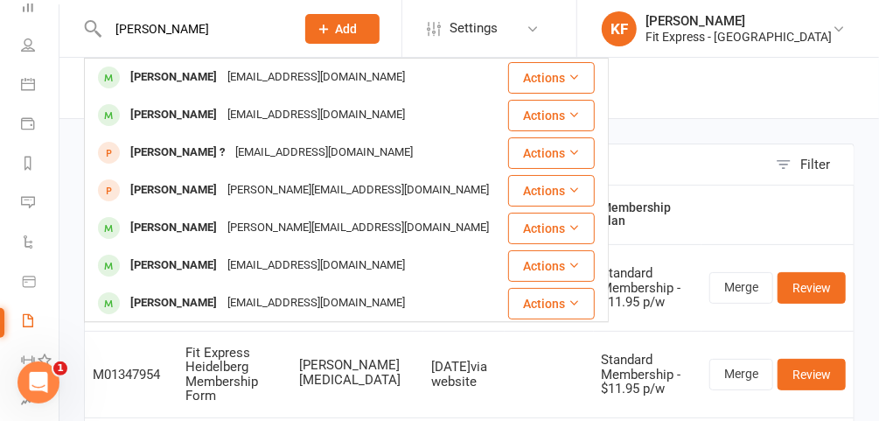
type input "[PERSON_NAME]"
click at [175, 84] on div "[PERSON_NAME]" at bounding box center [173, 77] width 97 height 25
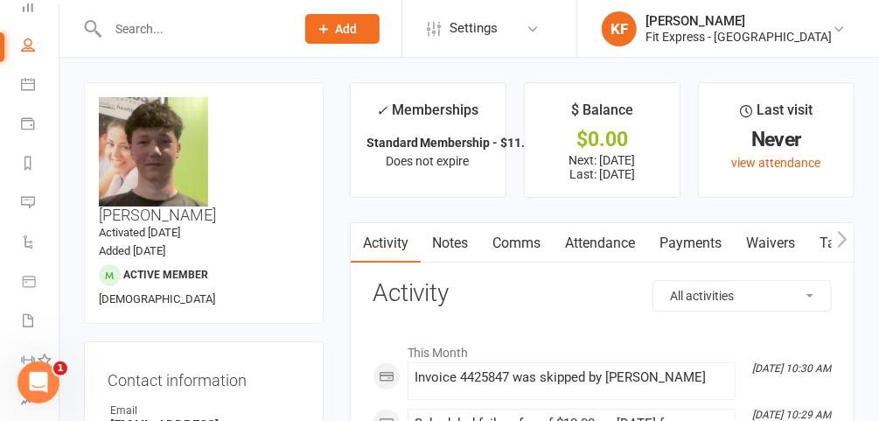
click at [684, 239] on link "Payments" at bounding box center [691, 243] width 87 height 40
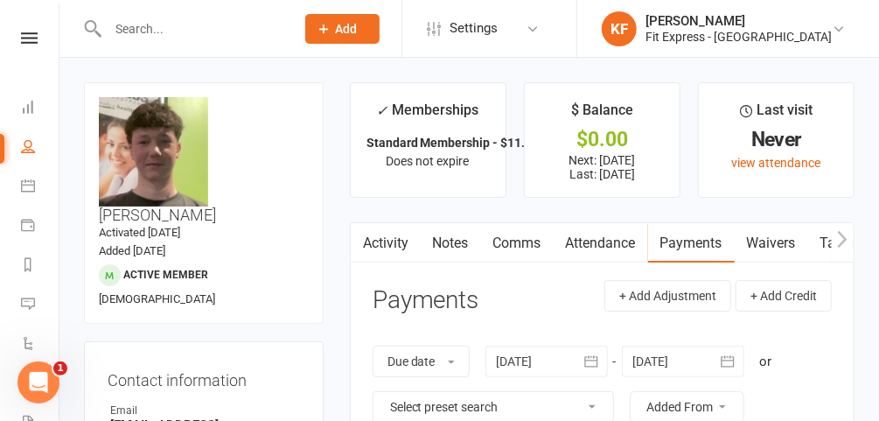
click at [24, 38] on icon at bounding box center [29, 37] width 17 height 11
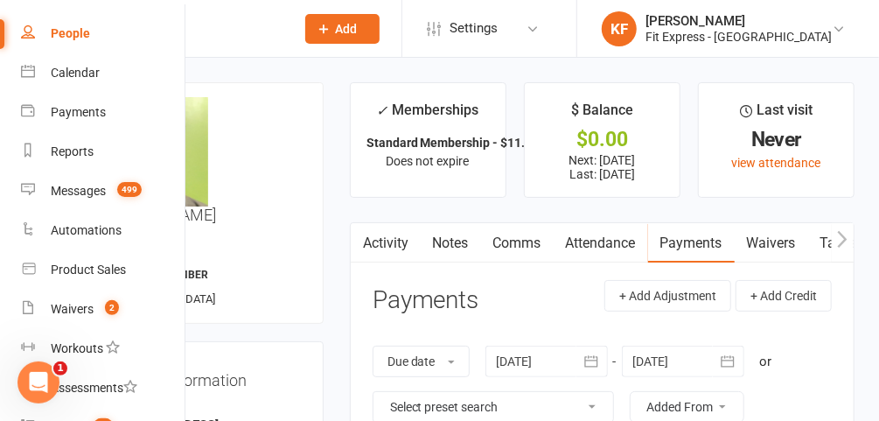
scroll to position [101, 0]
click at [78, 305] on div "Waivers" at bounding box center [72, 308] width 43 height 14
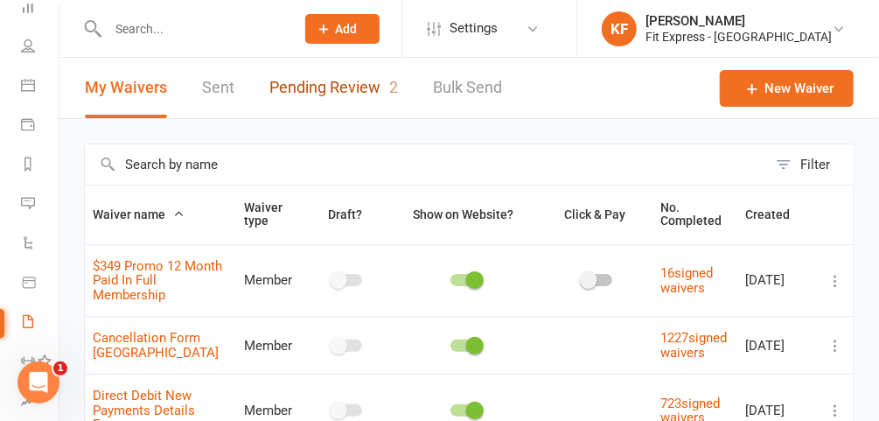
click at [334, 85] on link "Pending Review 2" at bounding box center [333, 88] width 129 height 60
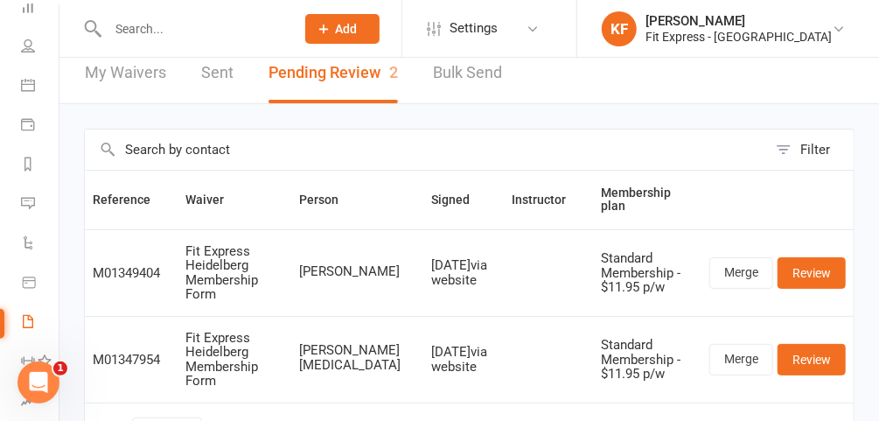
scroll to position [17, 0]
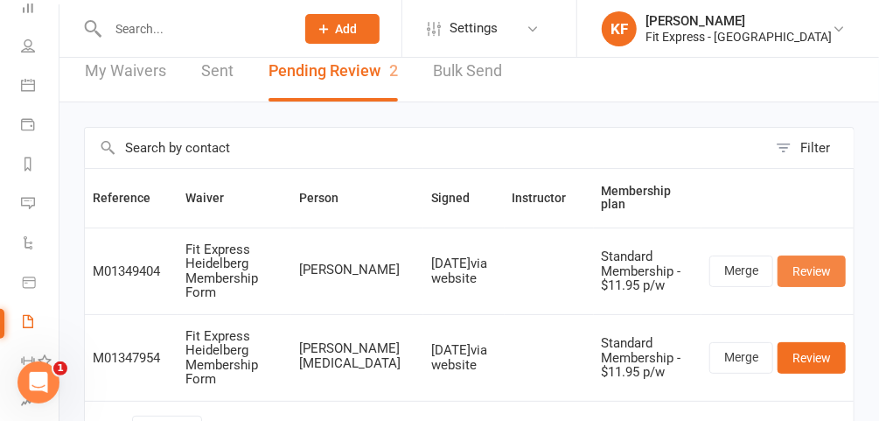
click at [794, 255] on link "Review" at bounding box center [812, 270] width 68 height 31
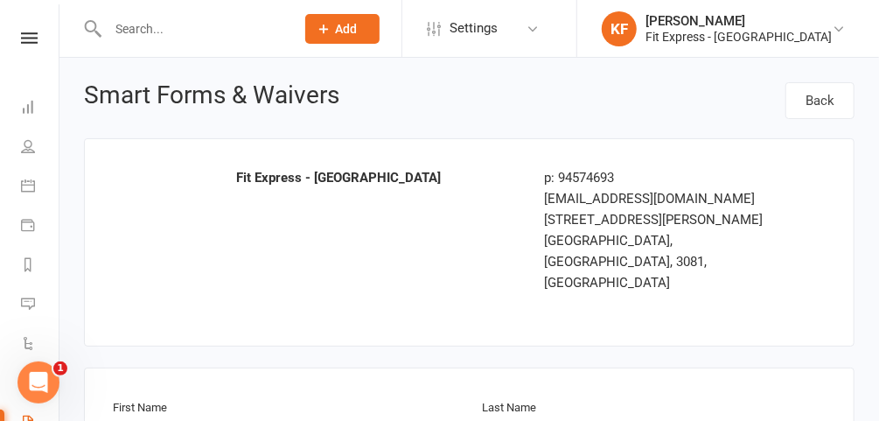
click at [23, 39] on icon at bounding box center [29, 37] width 17 height 11
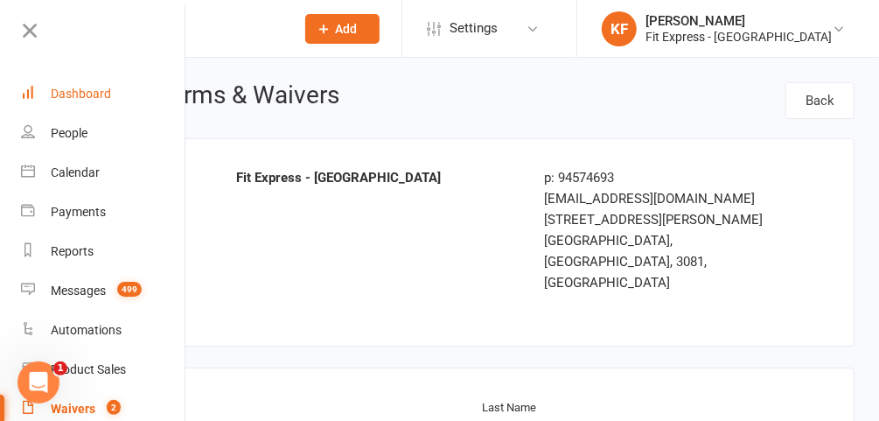
click at [72, 92] on div "Dashboard" at bounding box center [81, 94] width 60 height 14
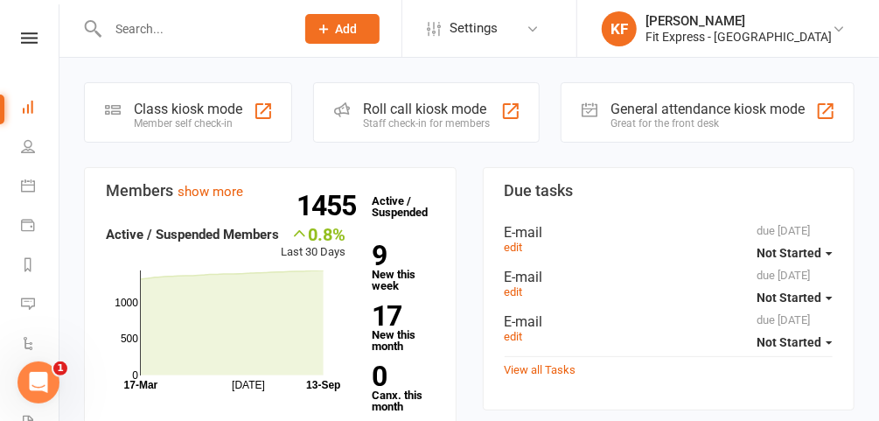
click at [26, 34] on icon at bounding box center [29, 37] width 17 height 11
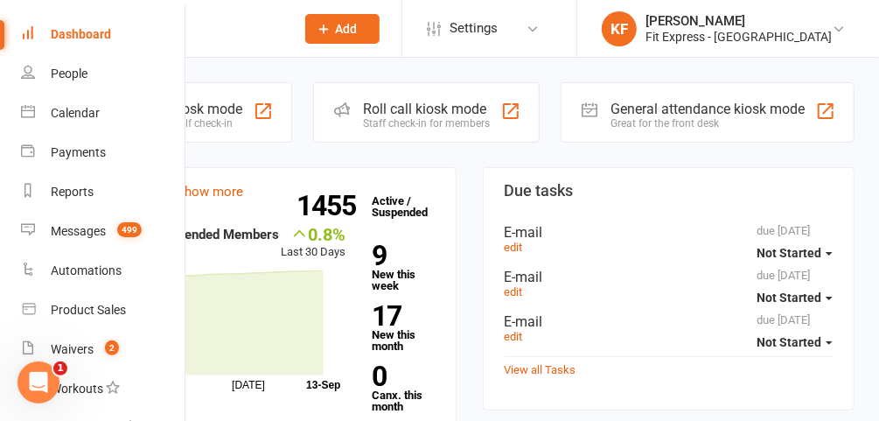
scroll to position [86, 0]
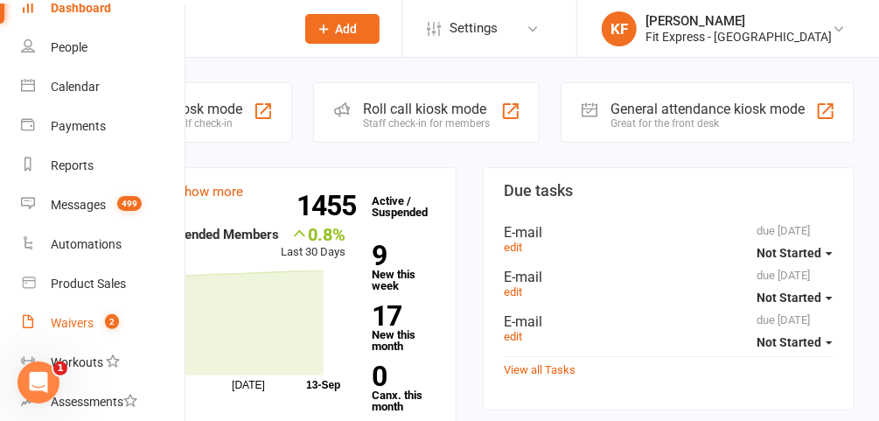
click at [91, 319] on div "Waivers" at bounding box center [72, 323] width 43 height 14
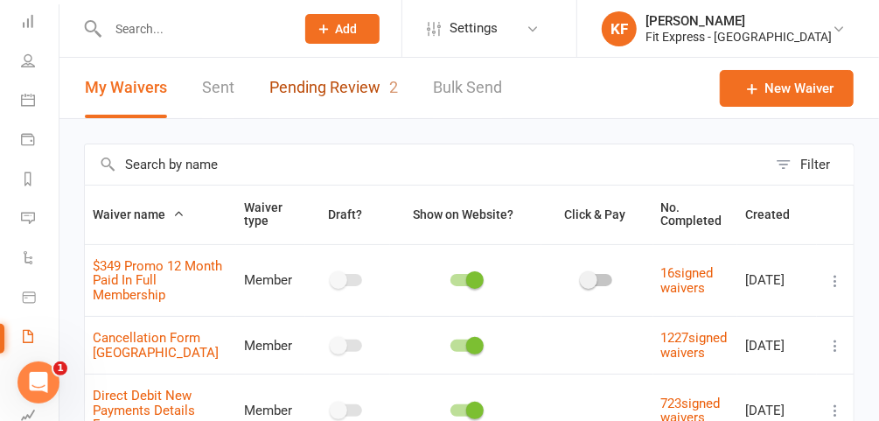
click at [336, 94] on link "Pending Review 2" at bounding box center [333, 88] width 129 height 60
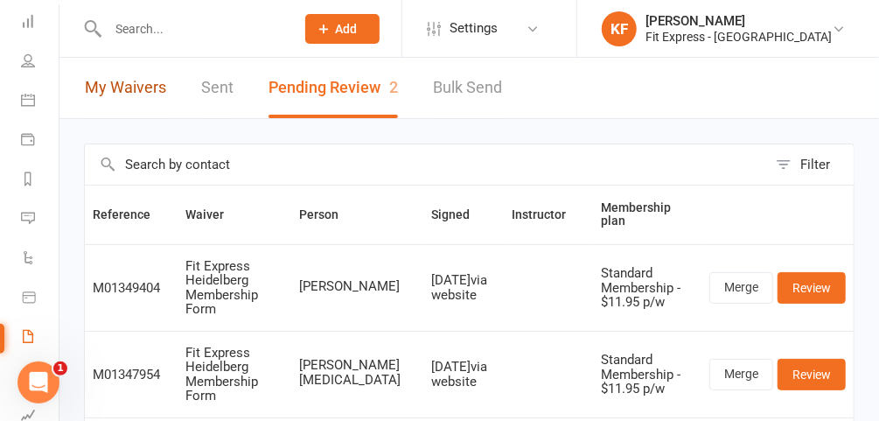
click at [130, 89] on link "My Waivers" at bounding box center [125, 88] width 81 height 60
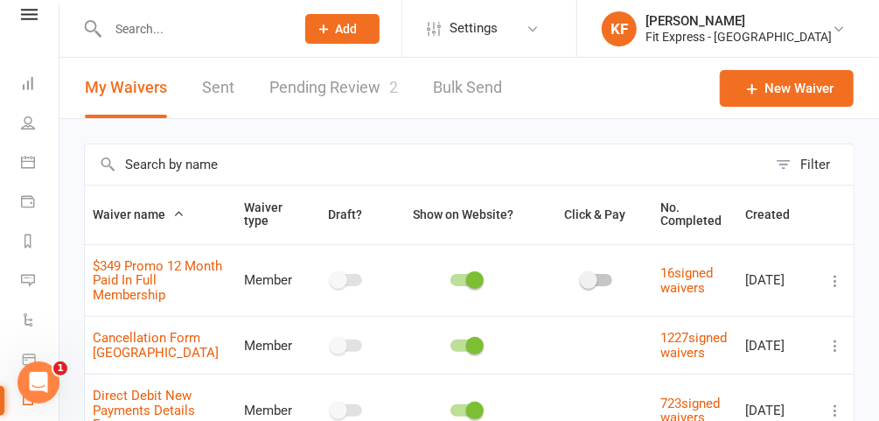
scroll to position [7, 0]
click at [28, 32] on icon at bounding box center [29, 30] width 17 height 11
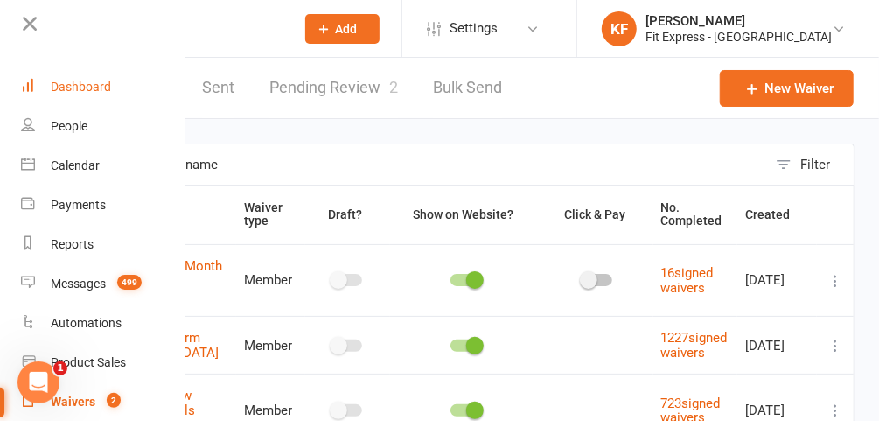
click at [87, 83] on div "Dashboard" at bounding box center [81, 87] width 60 height 14
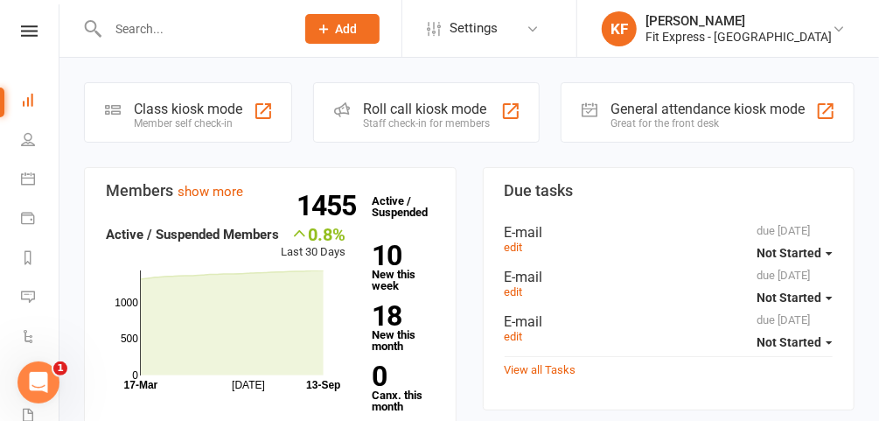
click at [36, 31] on link at bounding box center [29, 30] width 62 height 11
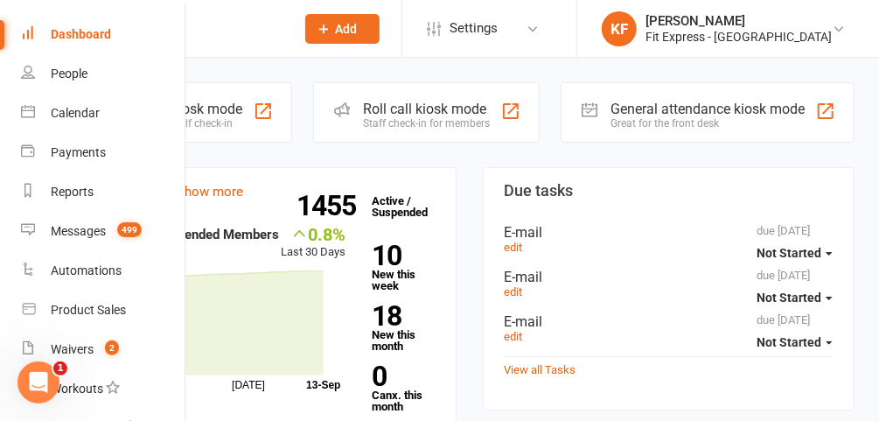
scroll to position [67, 0]
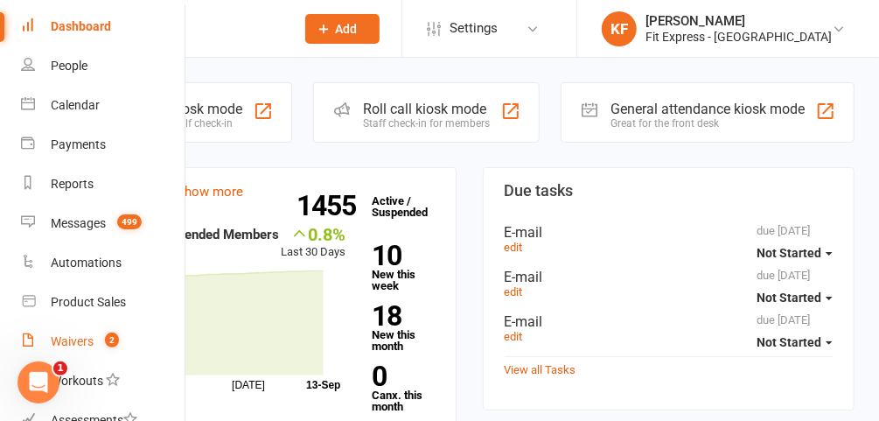
click at [79, 336] on div "Waivers" at bounding box center [72, 341] width 43 height 14
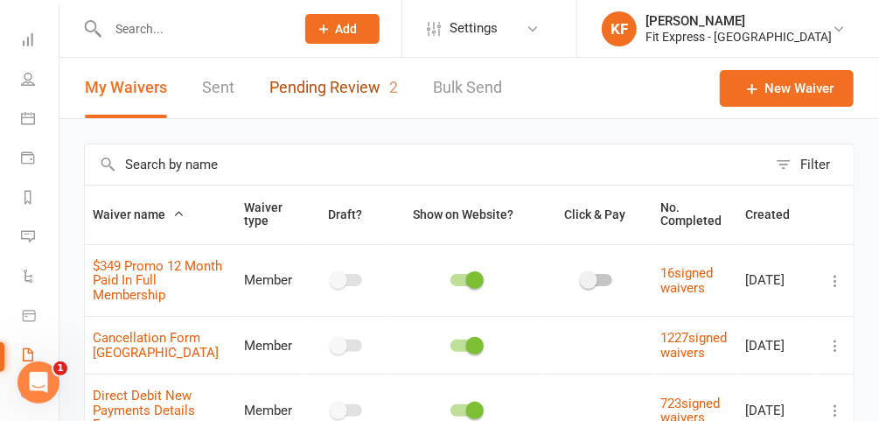
click at [305, 90] on link "Pending Review 2" at bounding box center [333, 88] width 129 height 60
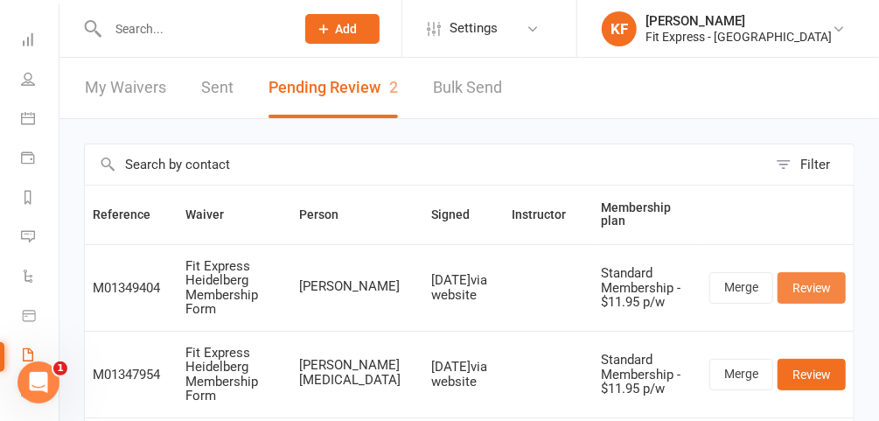
click at [801, 276] on link "Review" at bounding box center [812, 287] width 68 height 31
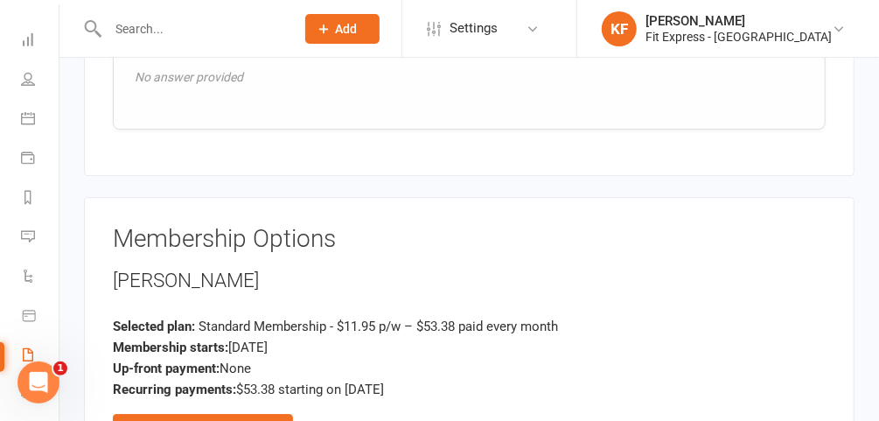
scroll to position [1953, 0]
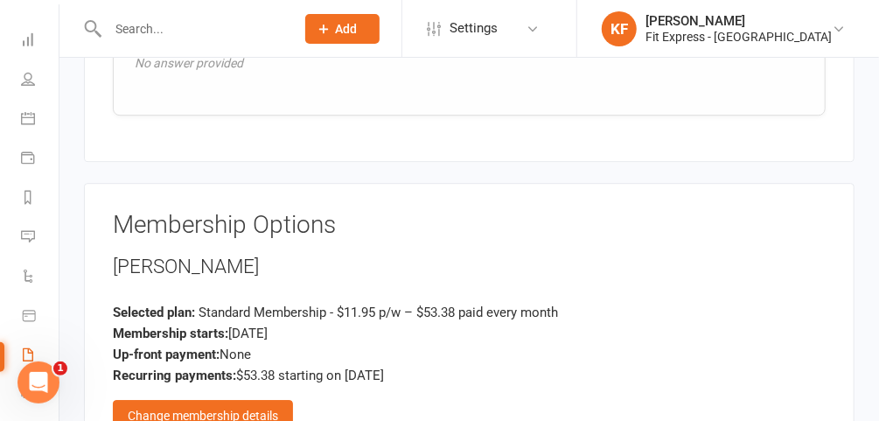
click at [271, 400] on div "Change membership details" at bounding box center [203, 415] width 180 height 31
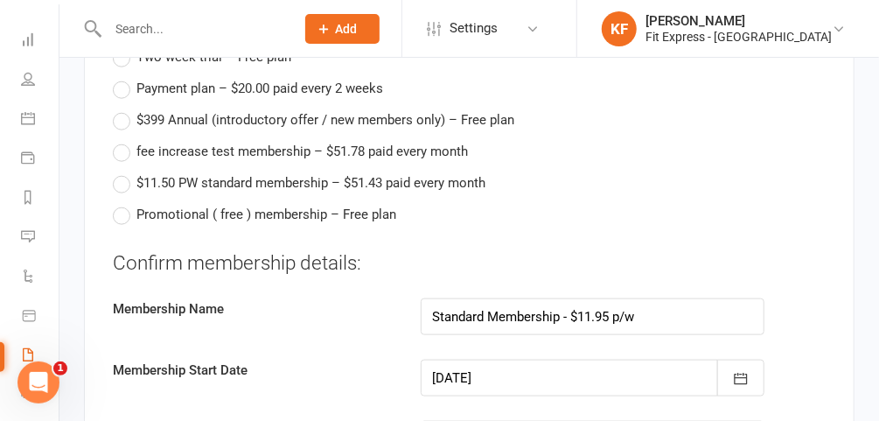
scroll to position [3330, 0]
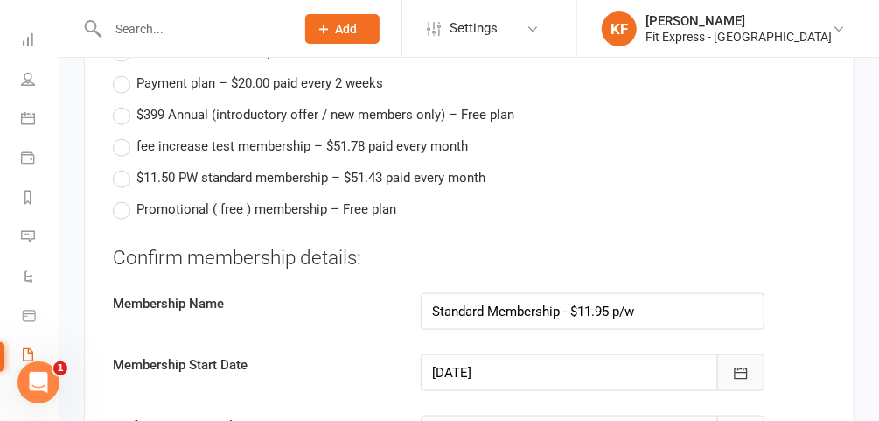
click at [724, 354] on button "button" at bounding box center [740, 372] width 47 height 37
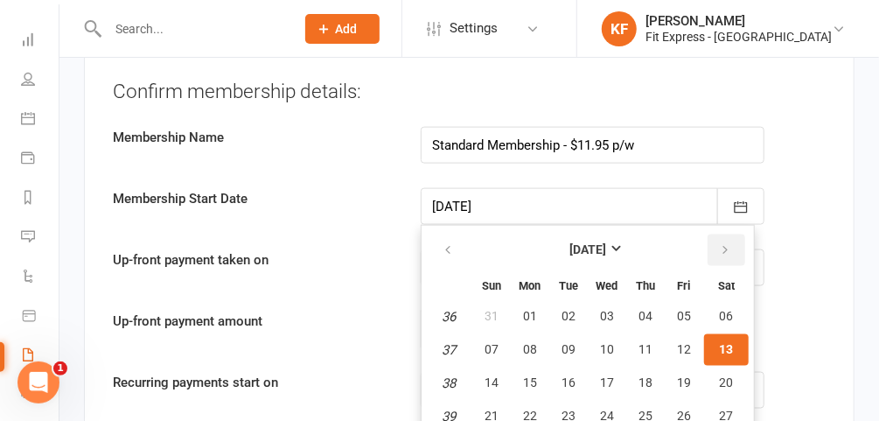
click at [721, 243] on icon "button" at bounding box center [725, 250] width 12 height 14
click at [605, 309] on span "01" at bounding box center [607, 316] width 14 height 14
type input "[DATE]"
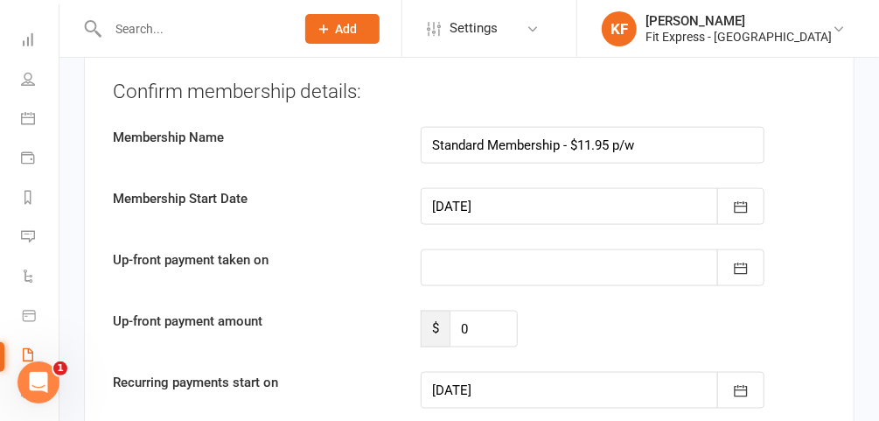
type input "[DATE]"
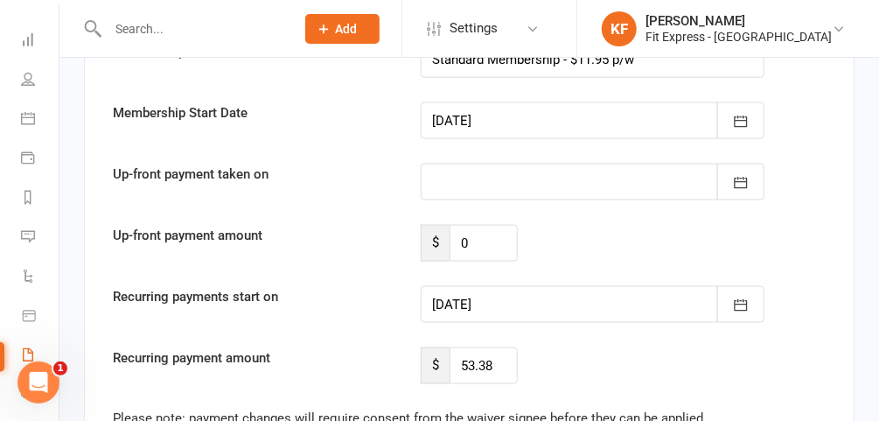
scroll to position [3586, 0]
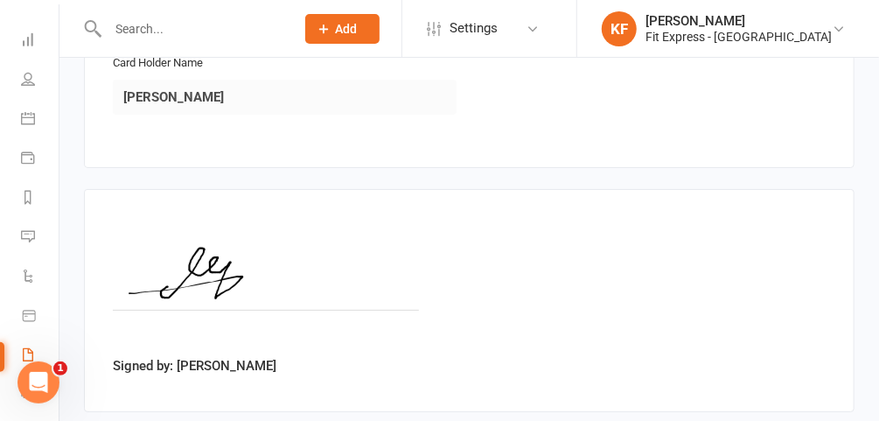
scroll to position [2653, 0]
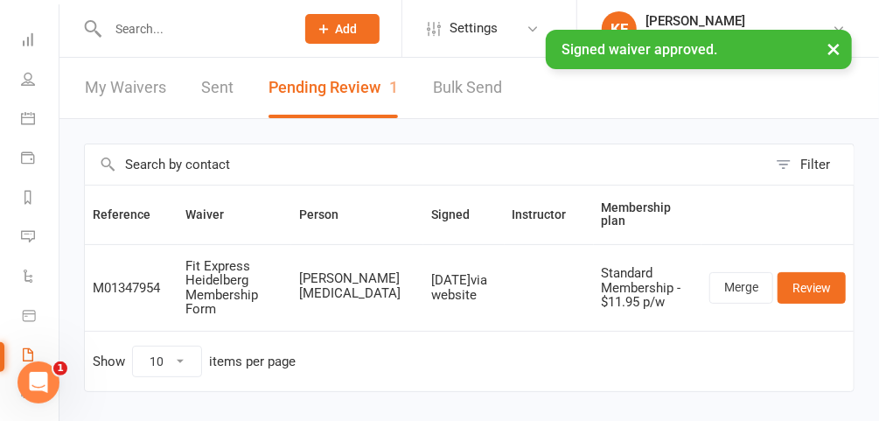
click at [161, 30] on div "× Signed waiver approved." at bounding box center [428, 30] width 856 height 0
click at [147, 24] on input "text" at bounding box center [192, 29] width 180 height 24
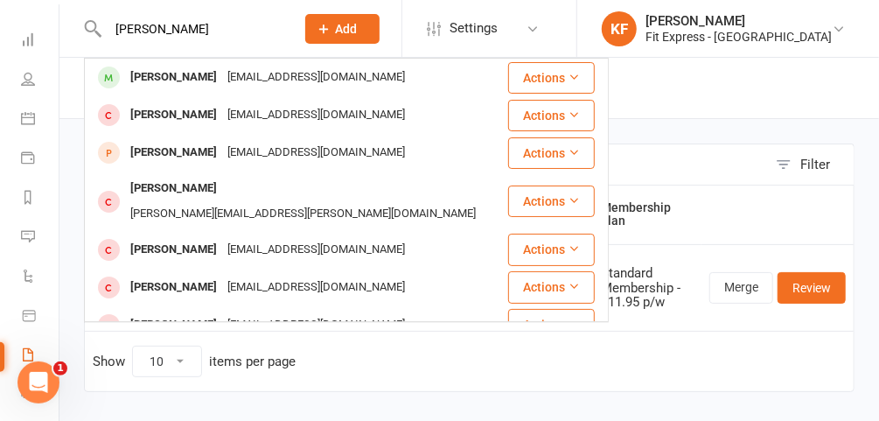
type input "[PERSON_NAME]"
click at [169, 75] on div "[PERSON_NAME]" at bounding box center [173, 77] width 97 height 25
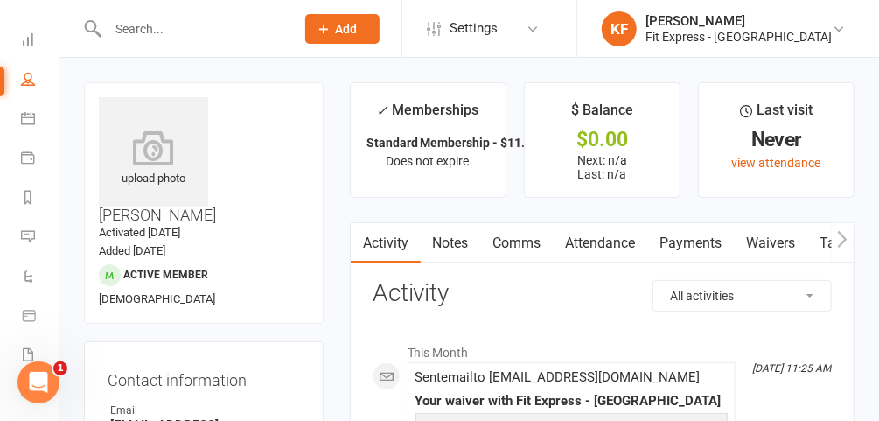
click at [175, 136] on icon at bounding box center [153, 147] width 109 height 35
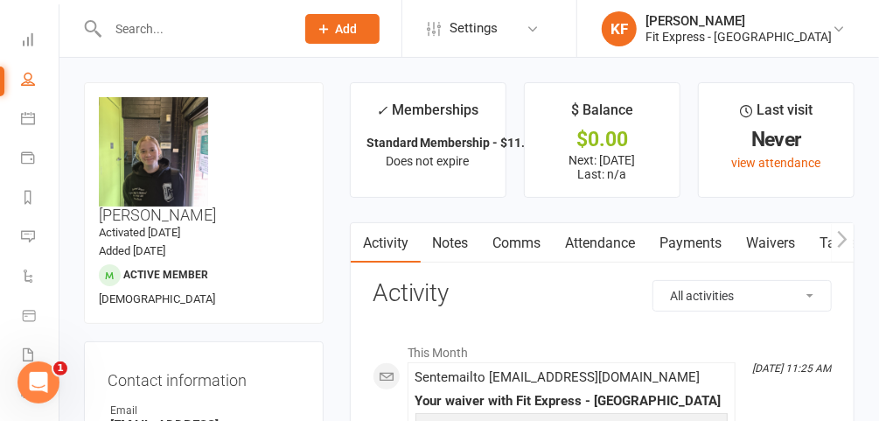
click at [675, 246] on link "Payments" at bounding box center [691, 243] width 87 height 40
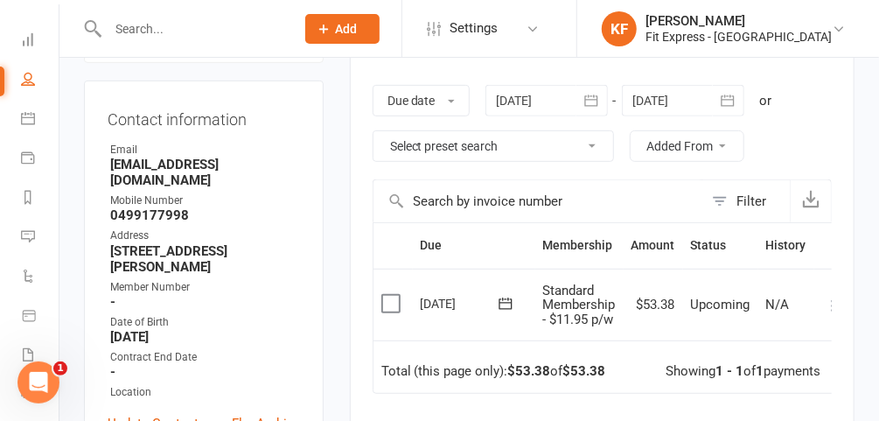
scroll to position [253, 0]
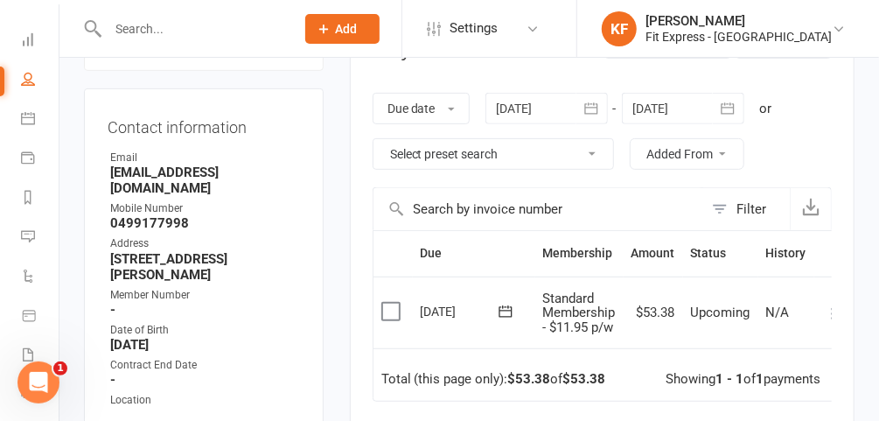
click at [675, 109] on div at bounding box center [683, 108] width 122 height 31
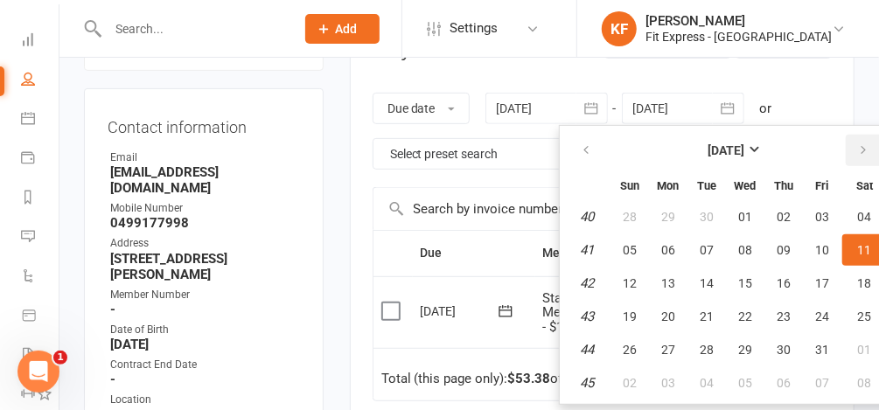
click at [863, 143] on icon "button" at bounding box center [863, 150] width 12 height 14
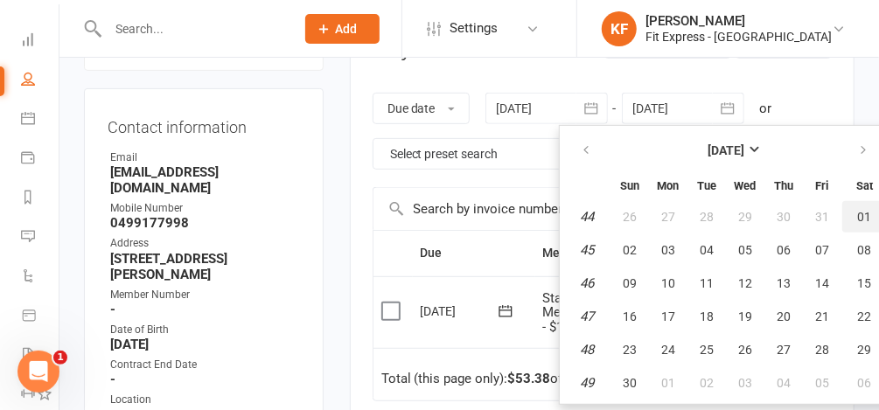
click at [858, 211] on span "01" at bounding box center [865, 217] width 14 height 14
type input "[DATE]"
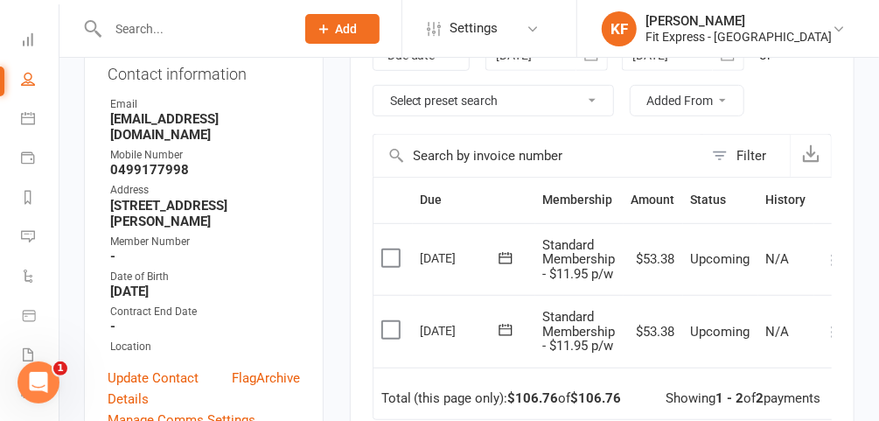
scroll to position [0, 17]
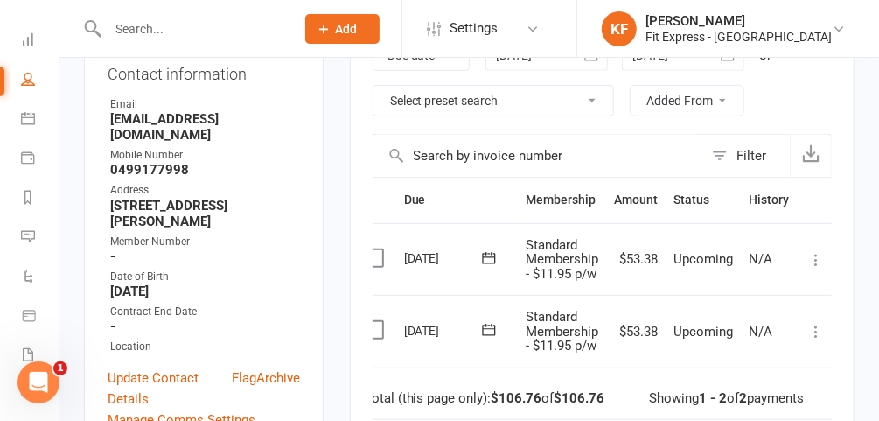
click at [812, 330] on icon at bounding box center [815, 331] width 17 height 17
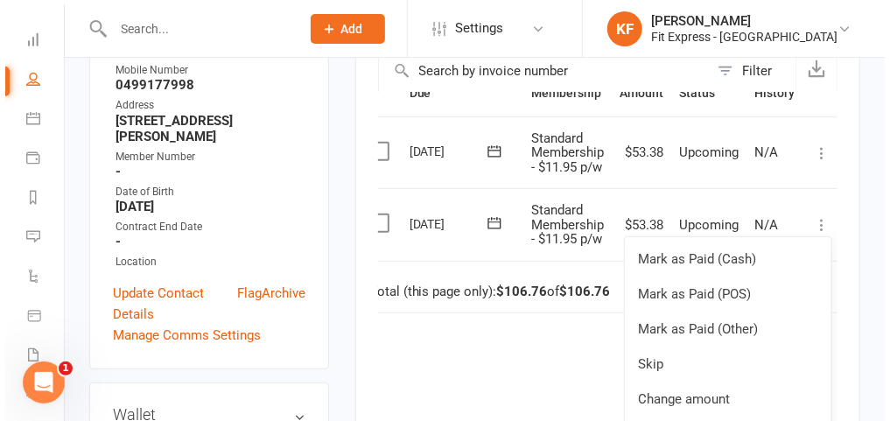
scroll to position [401, 0]
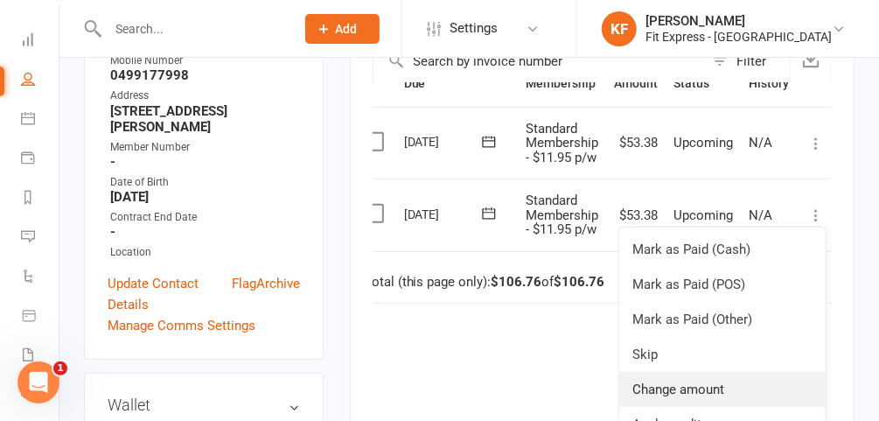
click at [690, 378] on link "Change amount" at bounding box center [722, 389] width 206 height 35
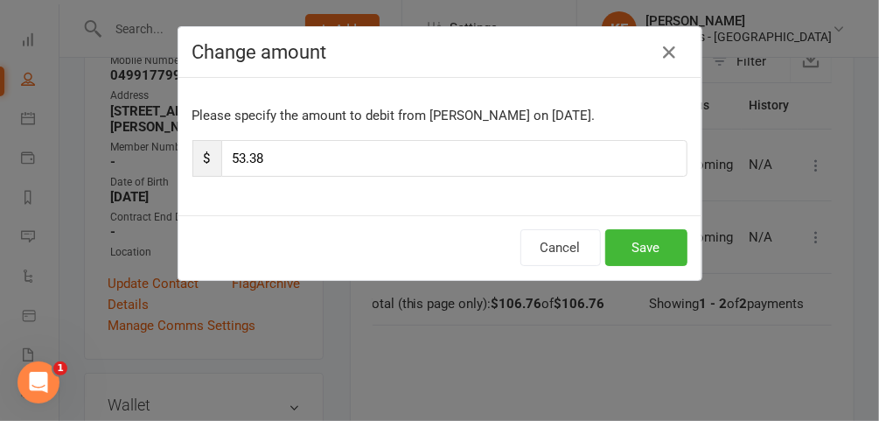
scroll to position [0, 10]
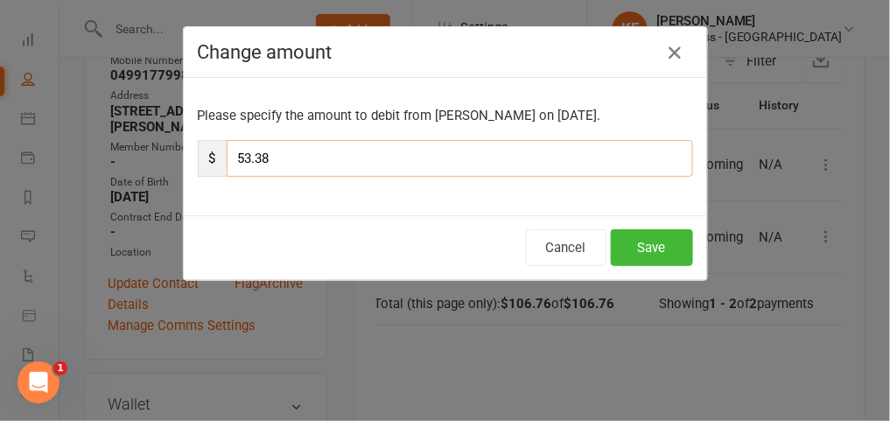
click at [453, 168] on input "53.38" at bounding box center [460, 158] width 466 height 37
type input "5"
type input "26.69"
click at [647, 246] on button "Save" at bounding box center [652, 247] width 82 height 37
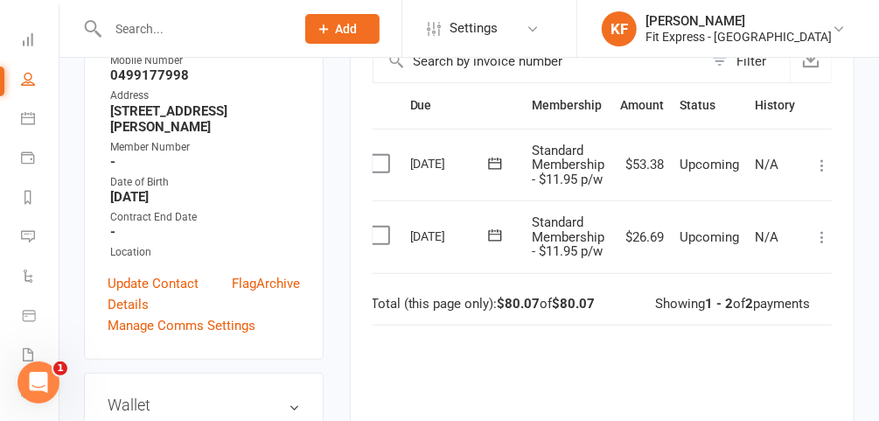
click at [822, 161] on icon at bounding box center [822, 165] width 17 height 17
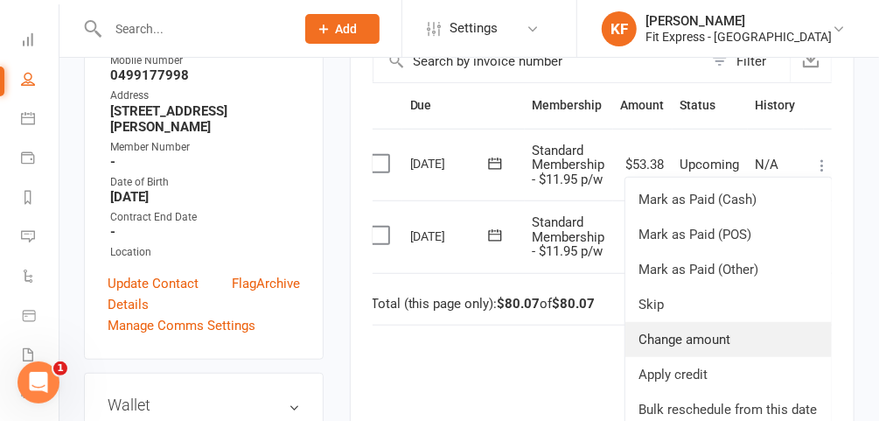
click at [689, 325] on link "Change amount" at bounding box center [729, 339] width 206 height 35
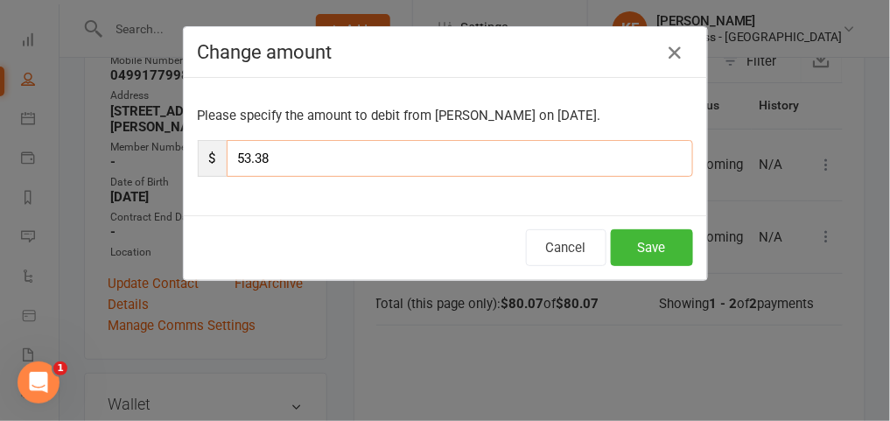
click at [541, 168] on input "53.38" at bounding box center [460, 158] width 466 height 37
type input "5"
type input "26.69"
click at [632, 247] on button "Save" at bounding box center [652, 247] width 82 height 37
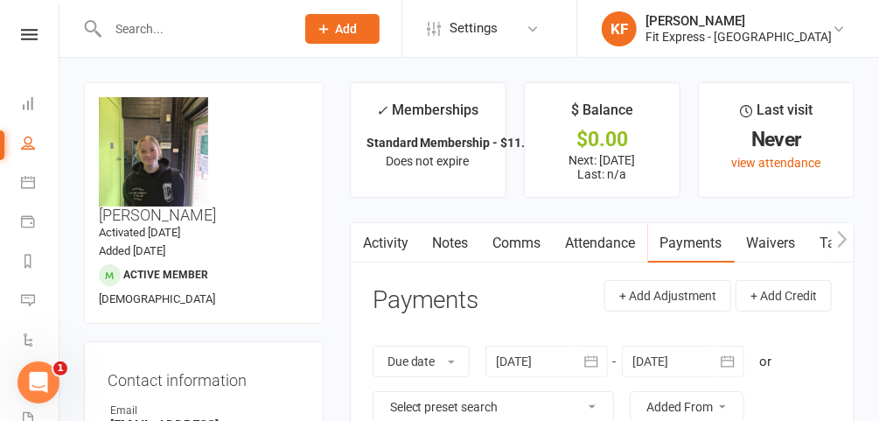
scroll to position [3, 0]
click at [25, 36] on icon at bounding box center [29, 34] width 17 height 11
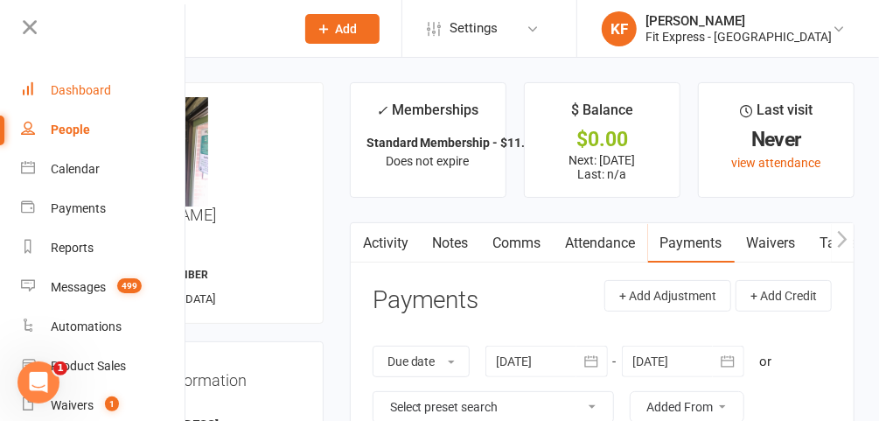
click at [60, 80] on link "Dashboard" at bounding box center [103, 90] width 165 height 39
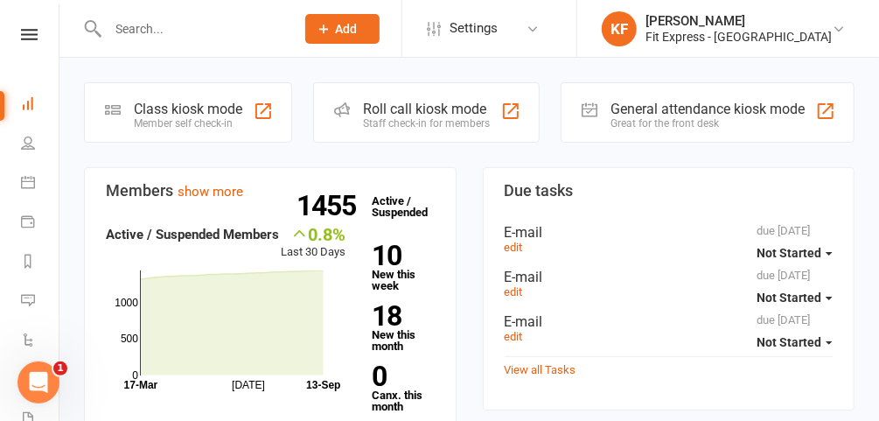
click at [22, 38] on icon at bounding box center [29, 34] width 17 height 11
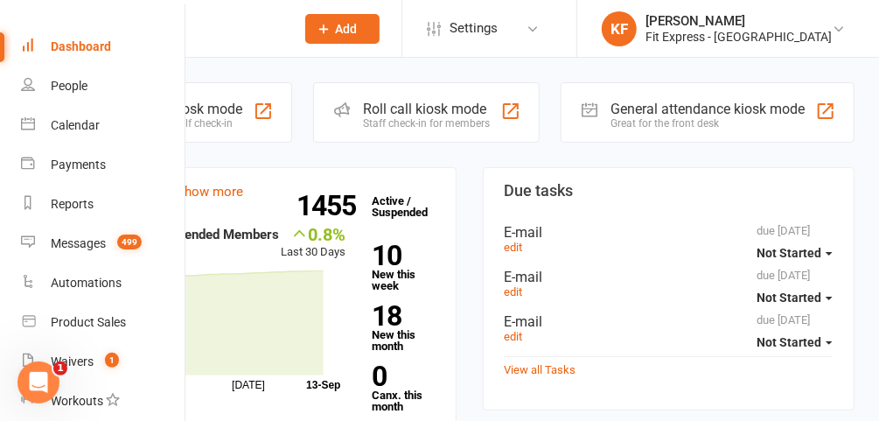
scroll to position [46, 0]
click at [94, 360] on link "Waivers 1" at bounding box center [103, 362] width 165 height 39
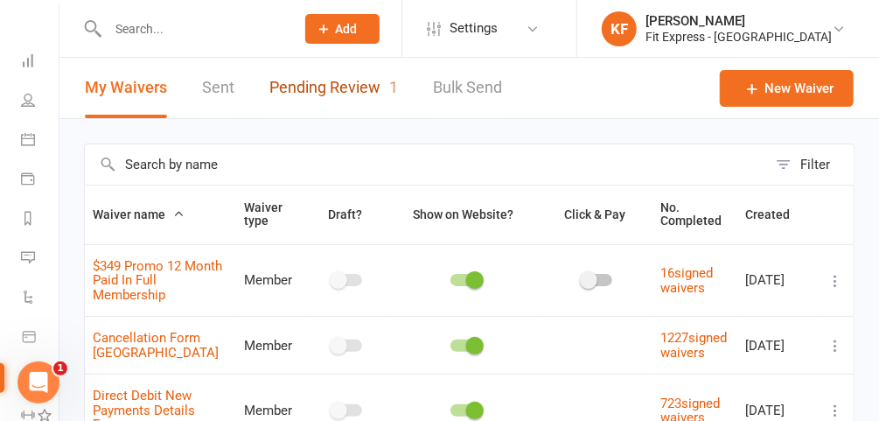
click at [305, 85] on link "Pending Review 1" at bounding box center [333, 88] width 129 height 60
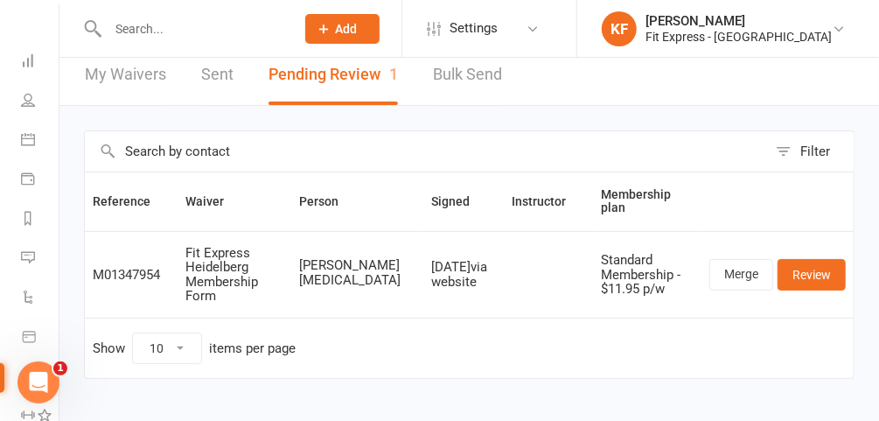
scroll to position [14, 0]
click at [804, 262] on link "Review" at bounding box center [812, 273] width 68 height 31
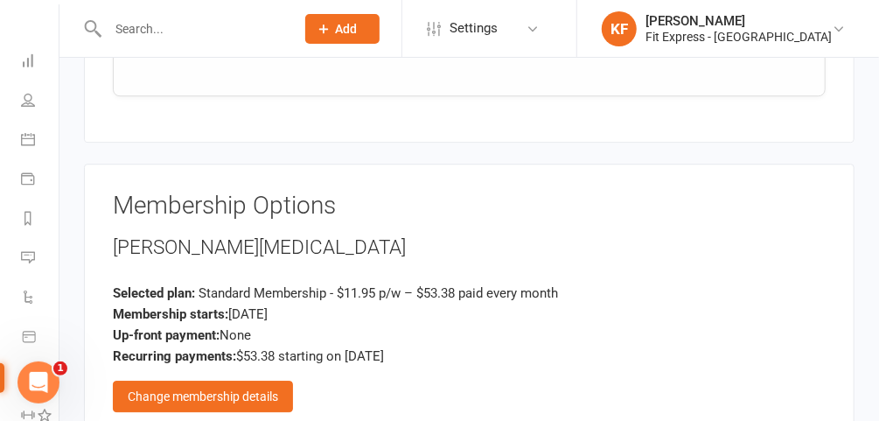
scroll to position [1981, 0]
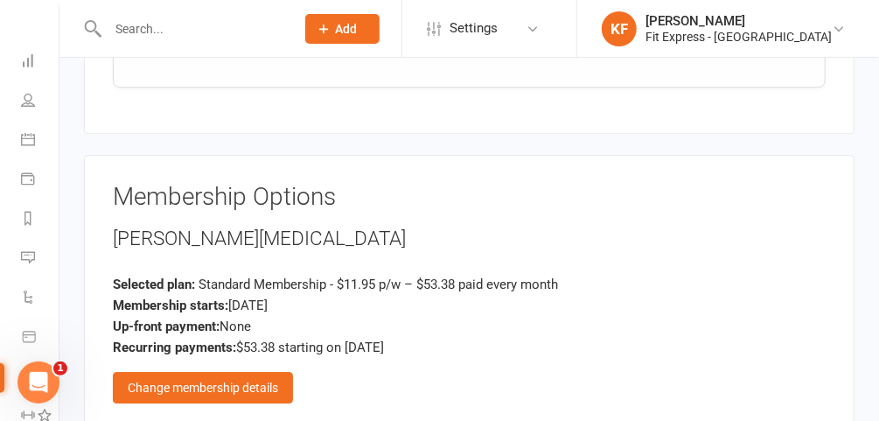
click at [268, 372] on div "Change membership details" at bounding box center [203, 387] width 180 height 31
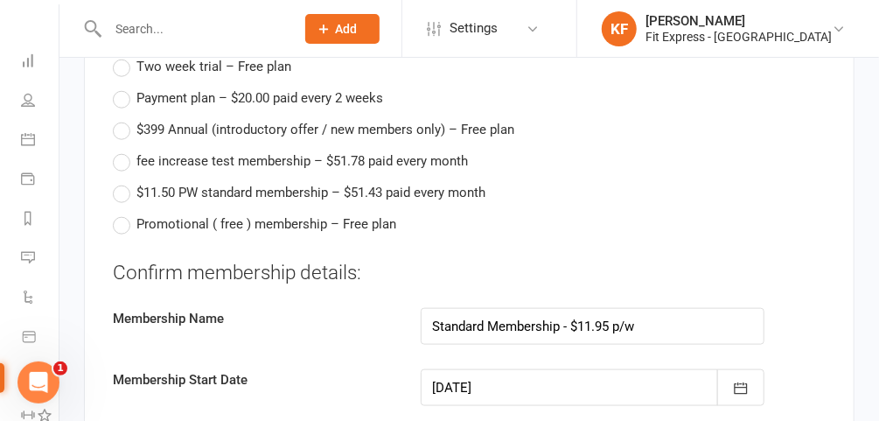
scroll to position [3356, 0]
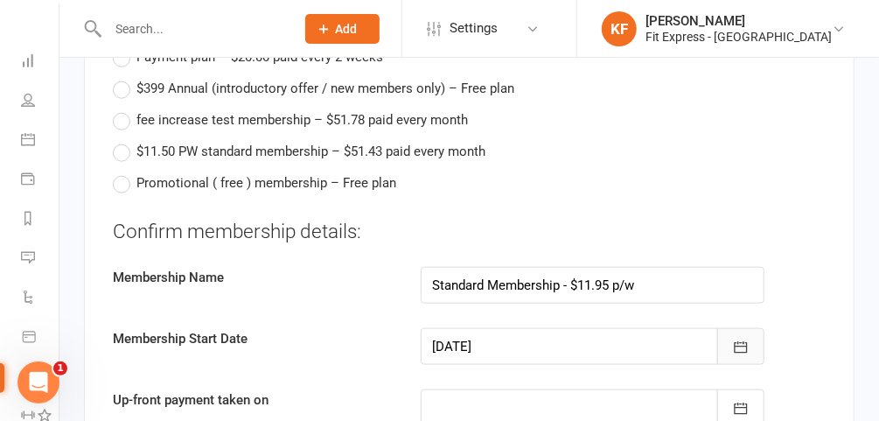
click at [736, 339] on icon "button" at bounding box center [740, 347] width 17 height 17
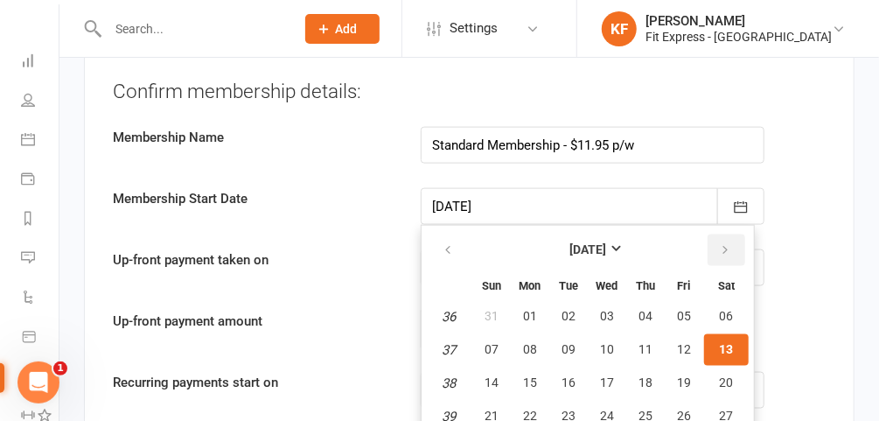
click at [719, 243] on icon "button" at bounding box center [725, 250] width 12 height 14
click at [607, 309] on span "01" at bounding box center [607, 316] width 14 height 14
type input "[DATE]"
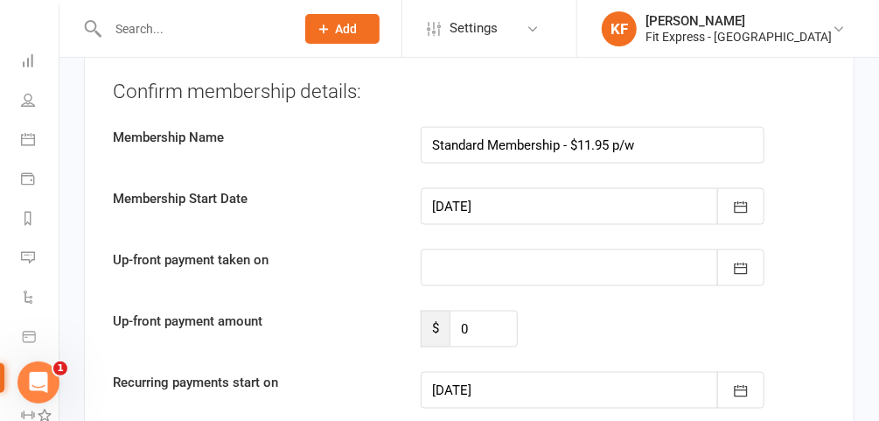
type input "[DATE]"
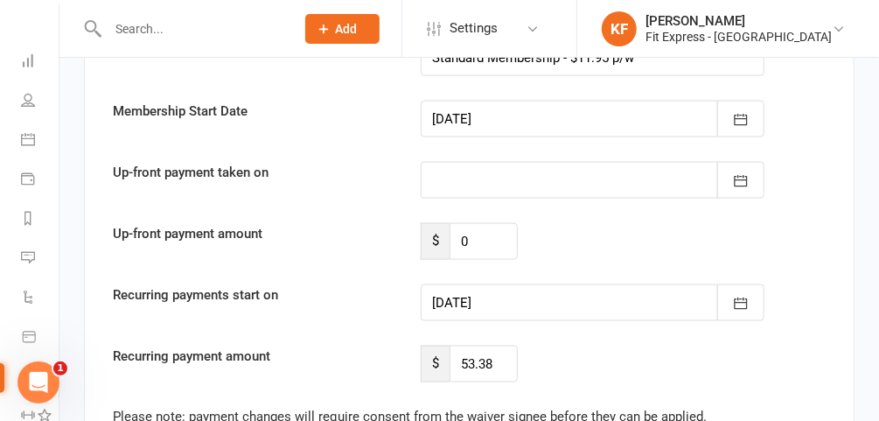
scroll to position [3584, 0]
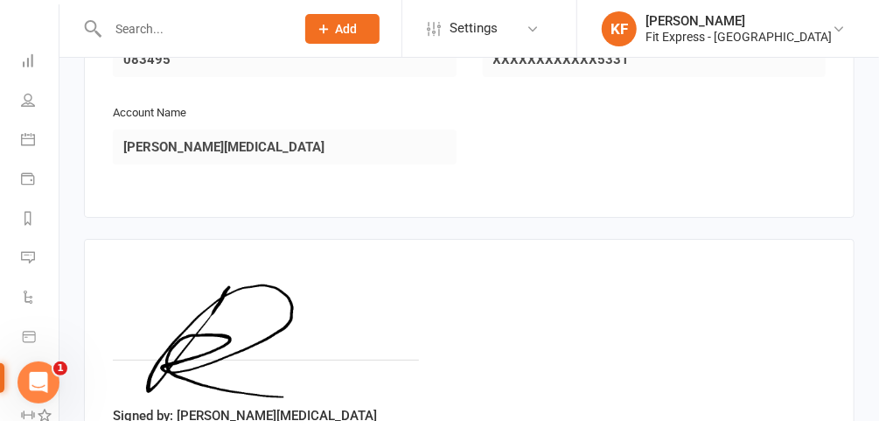
scroll to position [2669, 0]
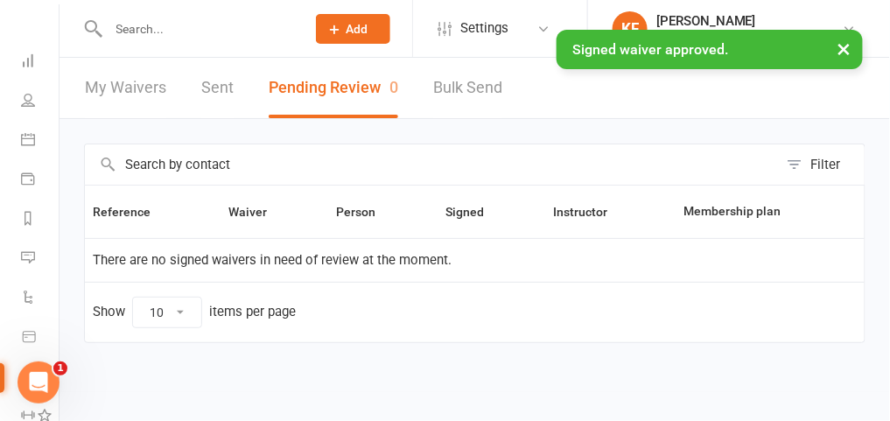
click at [154, 30] on div "× Signed waiver approved." at bounding box center [433, 30] width 867 height 0
click at [144, 25] on input "text" at bounding box center [198, 29] width 190 height 24
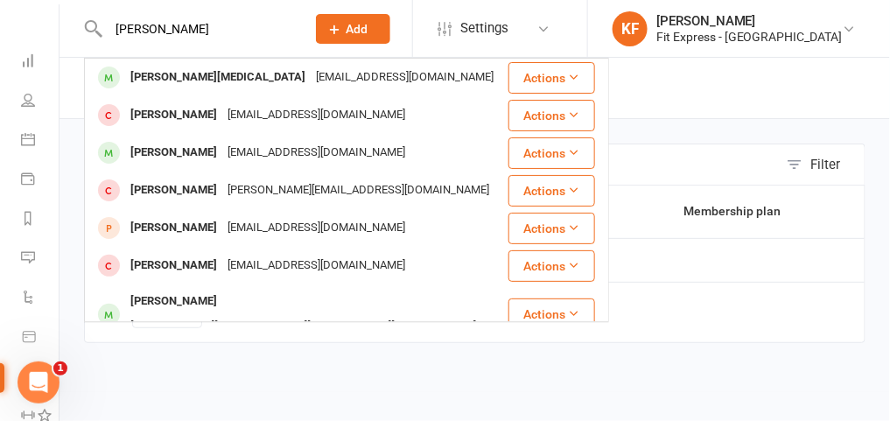
type input "[PERSON_NAME]"
click at [172, 80] on div "[PERSON_NAME][MEDICAL_DATA]" at bounding box center [217, 77] width 185 height 25
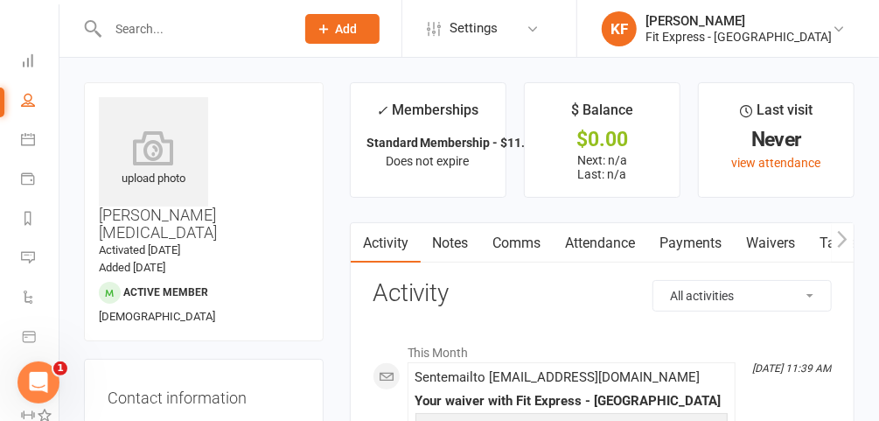
click at [145, 123] on div "upload photo" at bounding box center [153, 151] width 109 height 109
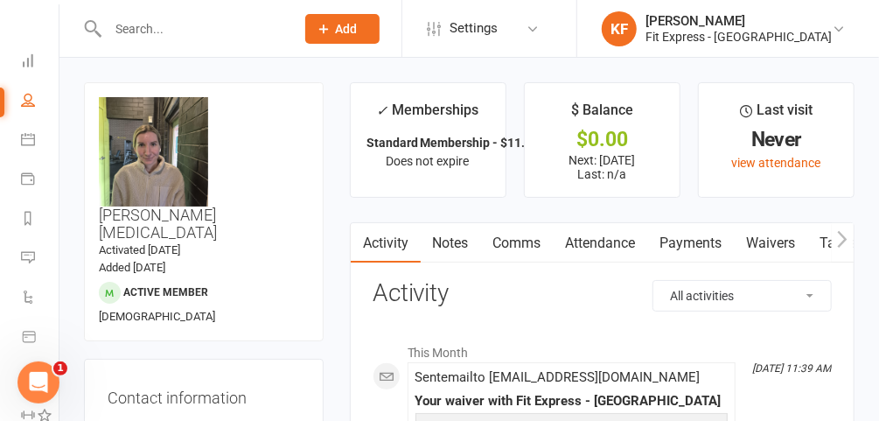
click at [682, 241] on link "Payments" at bounding box center [691, 243] width 87 height 40
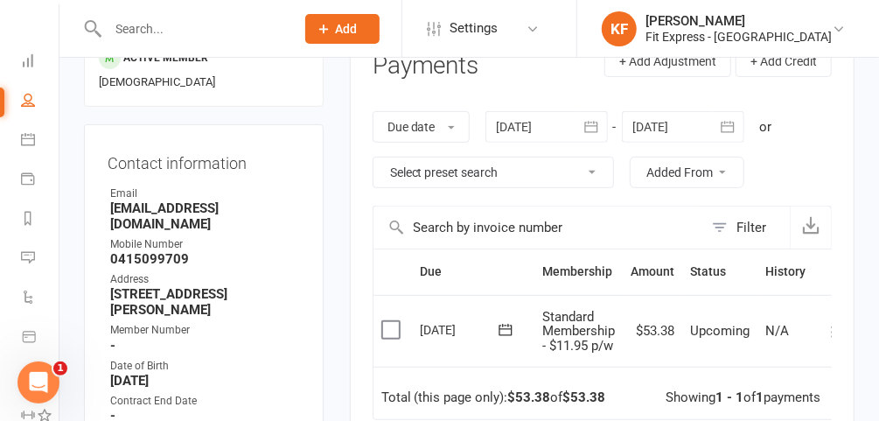
click at [659, 122] on div at bounding box center [683, 126] width 122 height 31
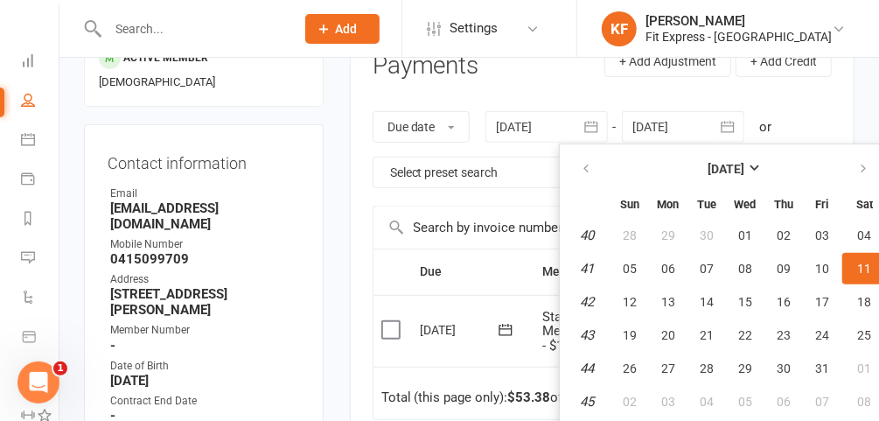
scroll to position [238, 0]
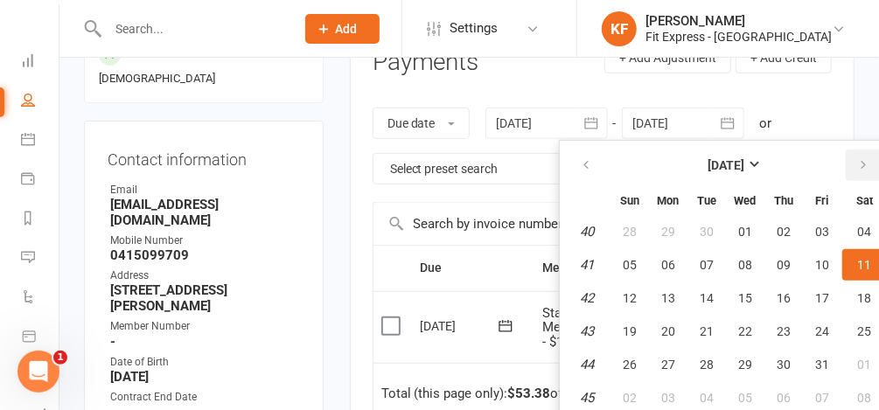
click at [851, 164] on button "button" at bounding box center [865, 165] width 38 height 31
click at [858, 227] on span "01" at bounding box center [865, 232] width 14 height 14
type input "[DATE]"
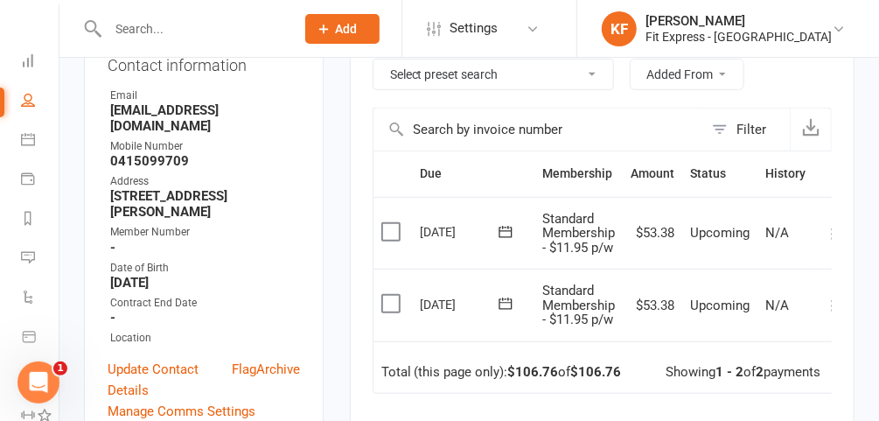
scroll to position [0, 17]
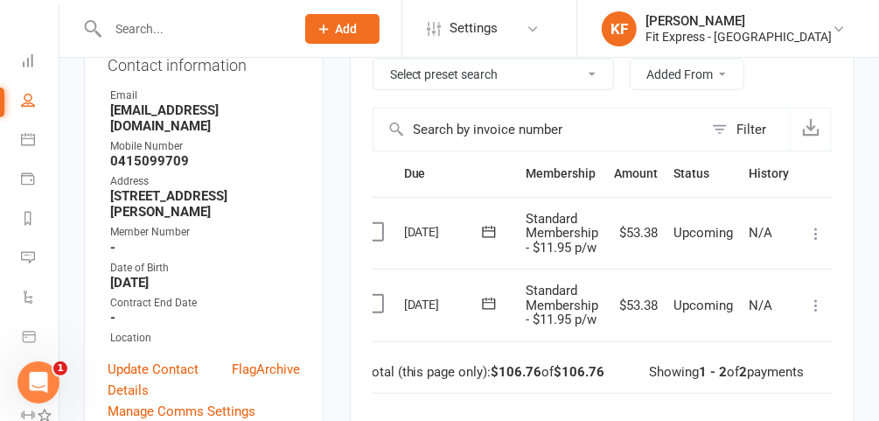
click at [812, 299] on icon at bounding box center [815, 305] width 17 height 17
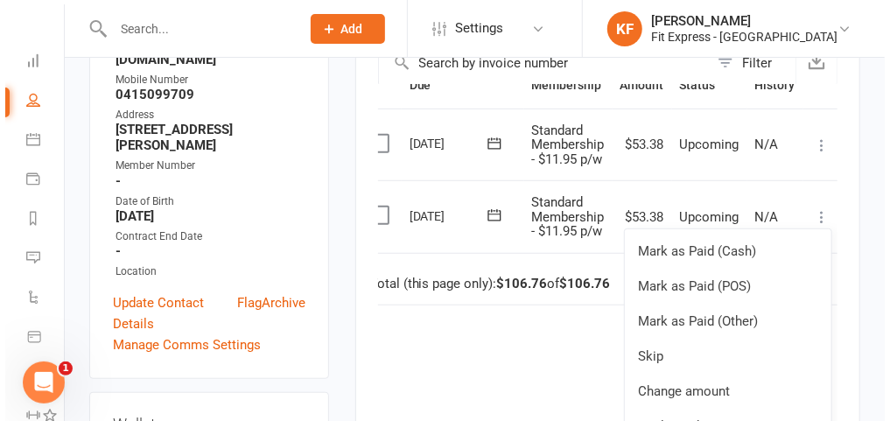
scroll to position [409, 0]
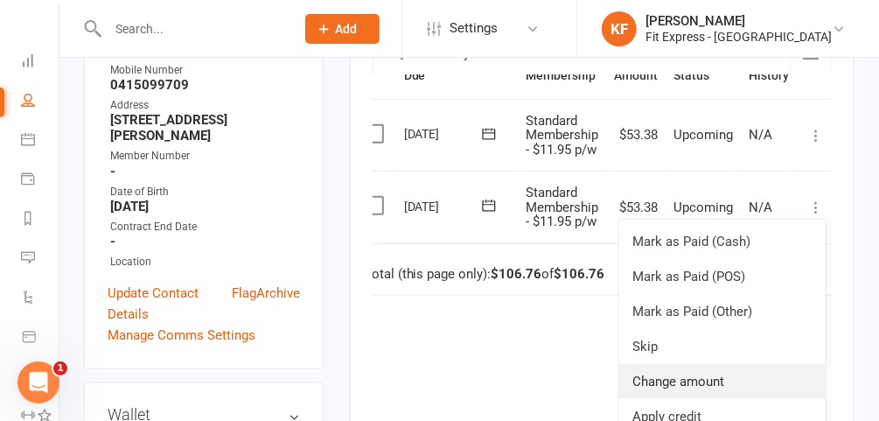
click at [698, 380] on link "Change amount" at bounding box center [722, 381] width 206 height 35
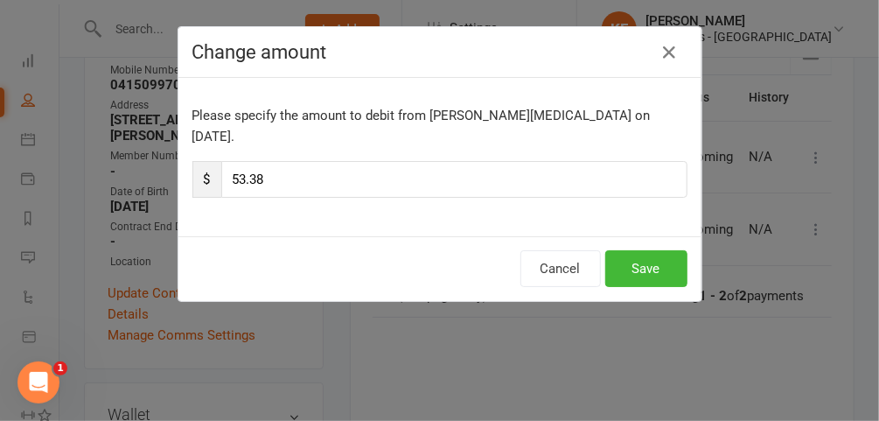
scroll to position [0, 10]
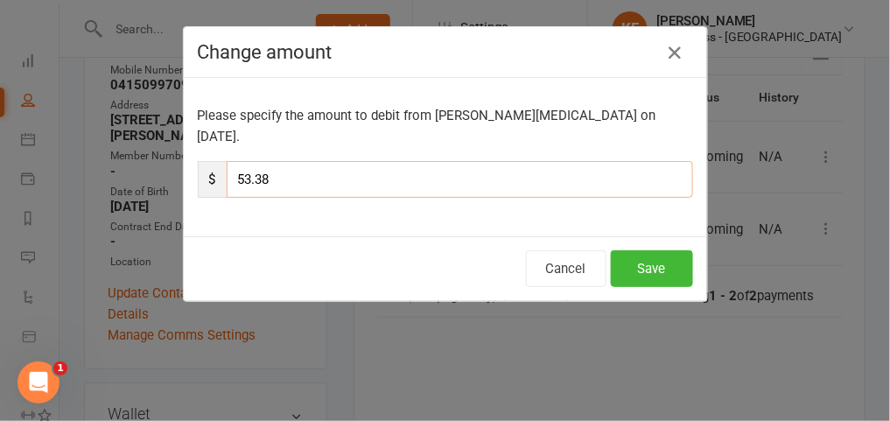
click at [513, 172] on input "53.38" at bounding box center [460, 179] width 466 height 37
type input "5"
type input "26.69"
click at [634, 250] on button "Save" at bounding box center [652, 268] width 82 height 37
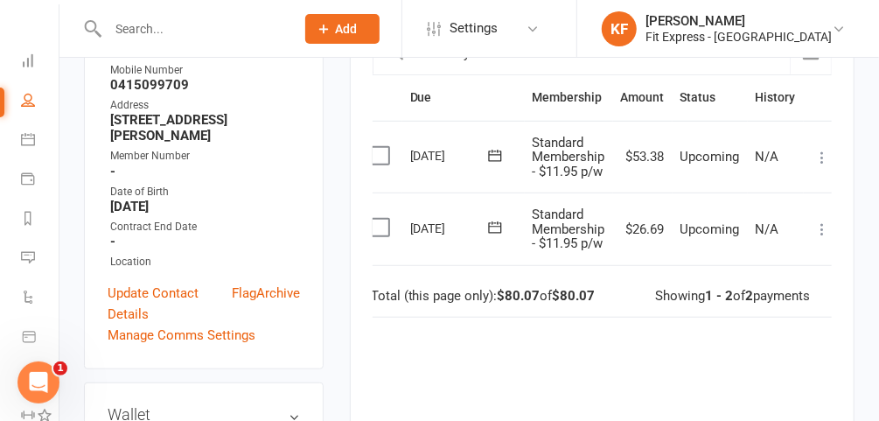
click at [821, 155] on icon at bounding box center [822, 157] width 17 height 17
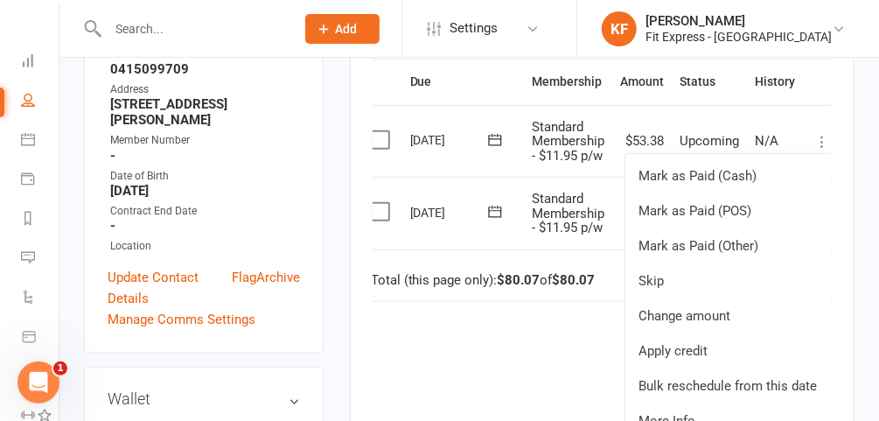
scroll to position [425, 0]
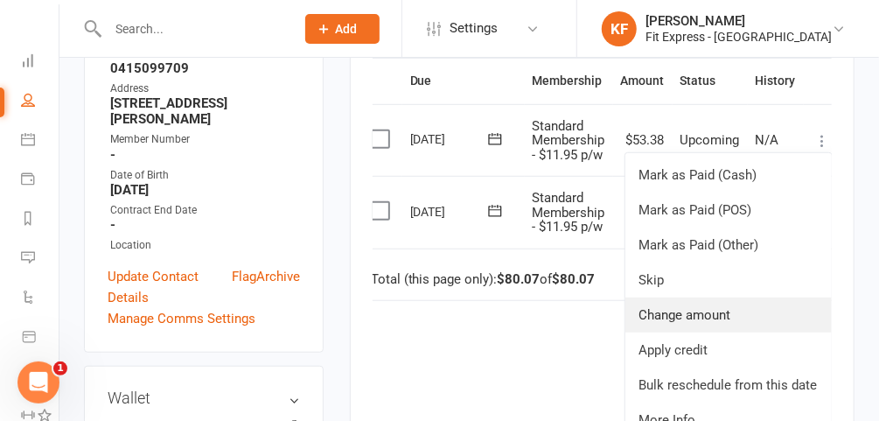
click at [703, 299] on link "Change amount" at bounding box center [729, 314] width 206 height 35
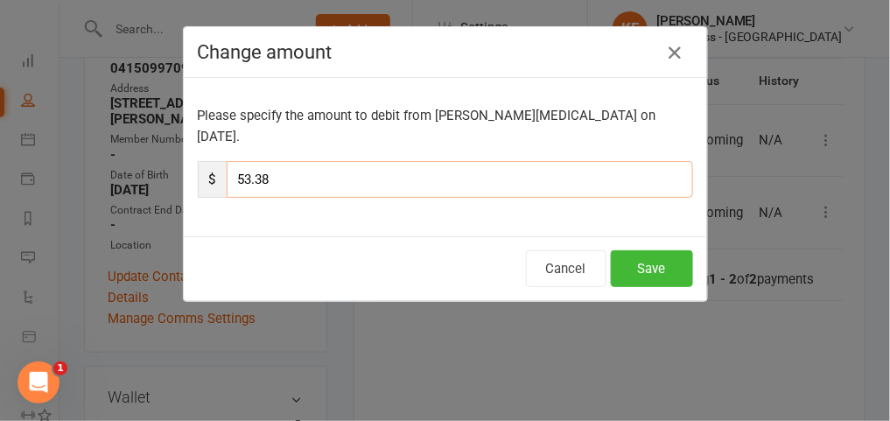
click at [528, 161] on input "53.38" at bounding box center [460, 179] width 466 height 37
type input "5"
type input "26.69"
click at [639, 250] on button "Save" at bounding box center [652, 268] width 82 height 37
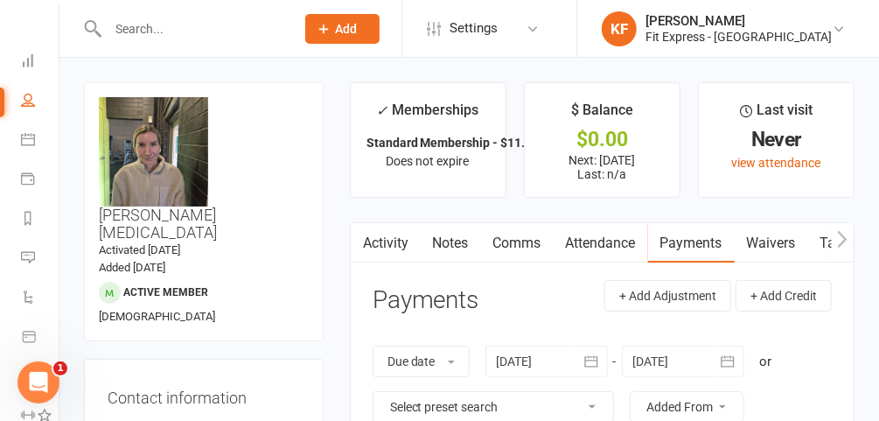
scroll to position [0, 0]
click at [21, 34] on icon at bounding box center [29, 37] width 17 height 11
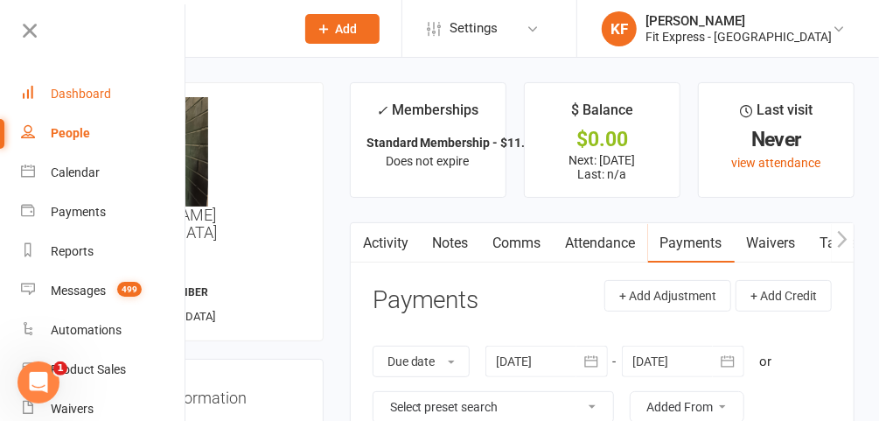
click at [68, 89] on div "Dashboard" at bounding box center [81, 94] width 60 height 14
